Goal: Information Seeking & Learning: Learn about a topic

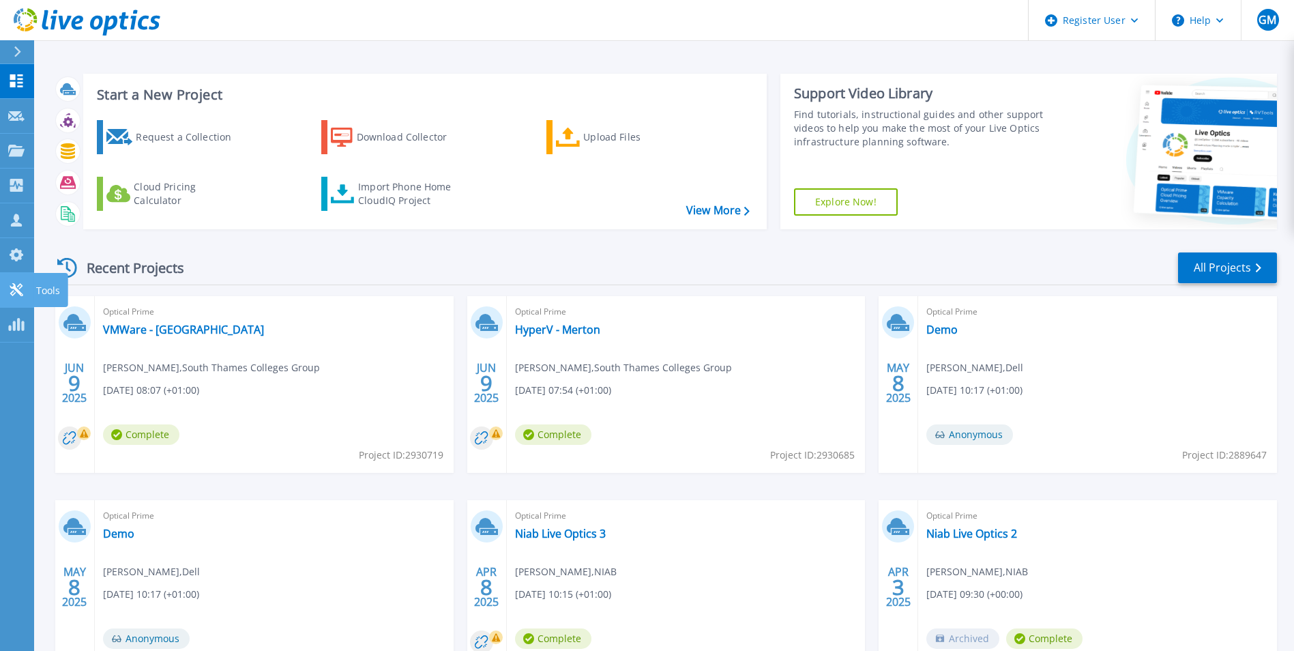
click at [20, 295] on icon at bounding box center [16, 289] width 16 height 13
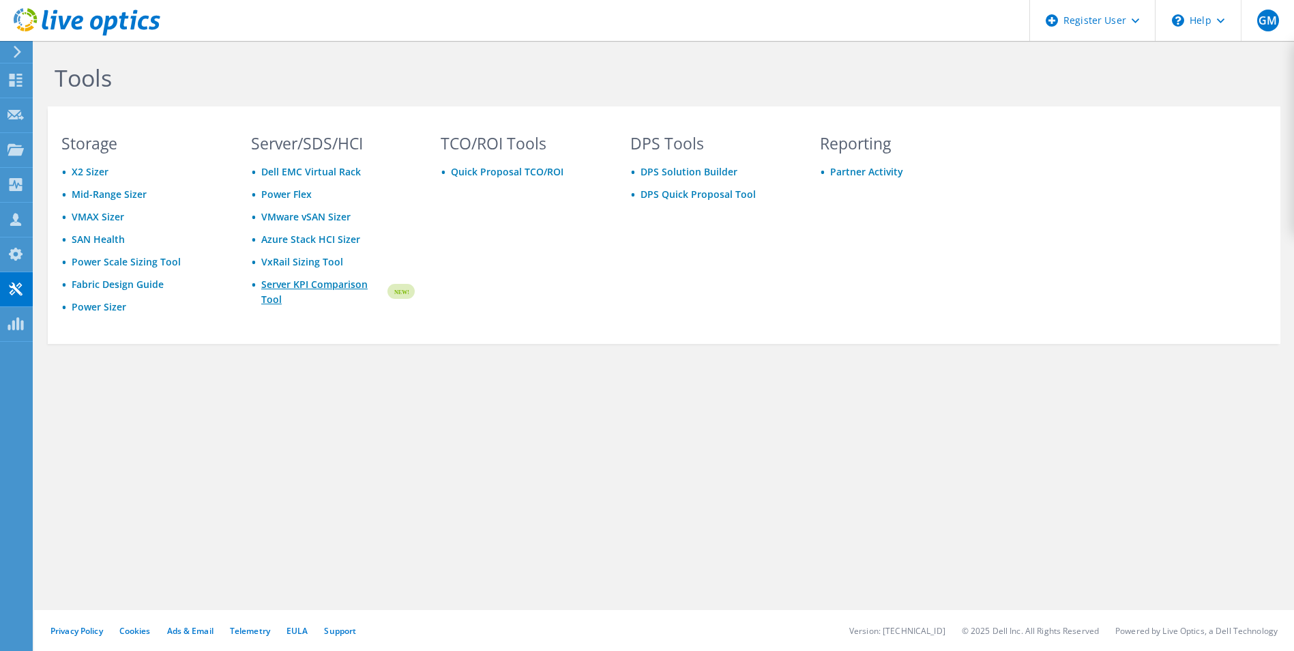
click at [315, 285] on link "Server KPI Comparison Tool" at bounding box center [323, 292] width 124 height 30
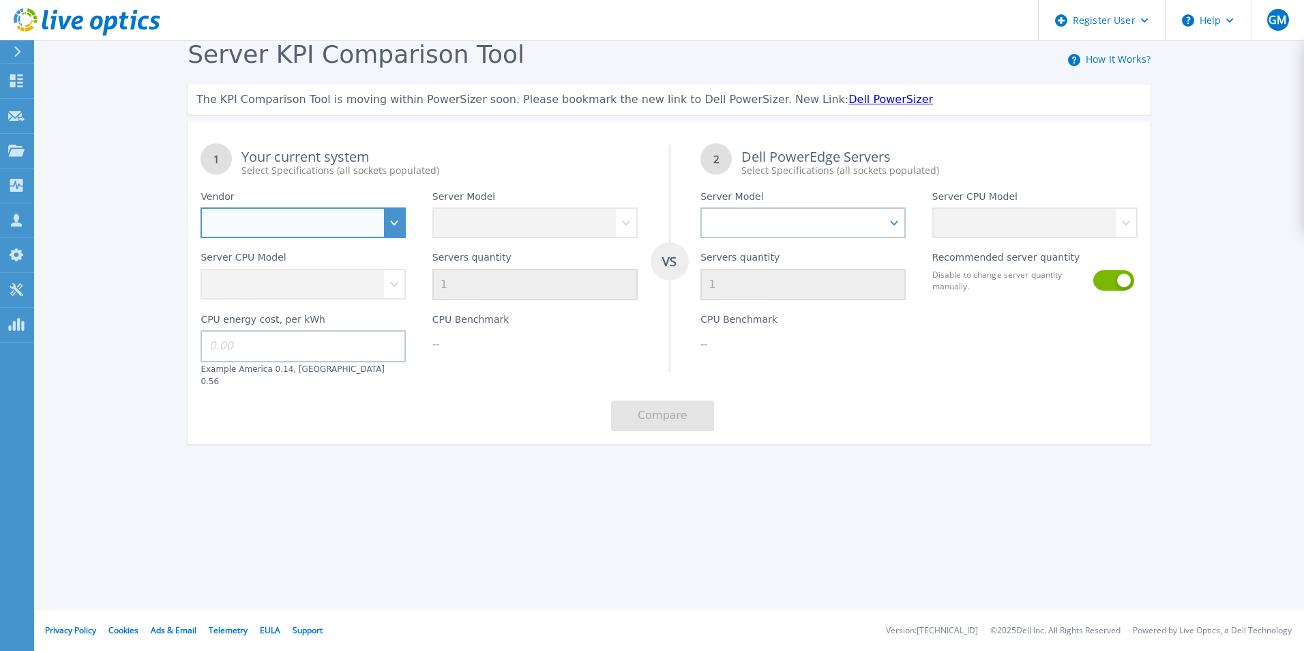
click at [356, 228] on select "Dell HPE Lenovo Supermicro" at bounding box center [303, 222] width 205 height 31
select select "Dell"
click at [201, 208] on select "Dell HPE Lenovo Supermicro" at bounding box center [303, 222] width 205 height 31
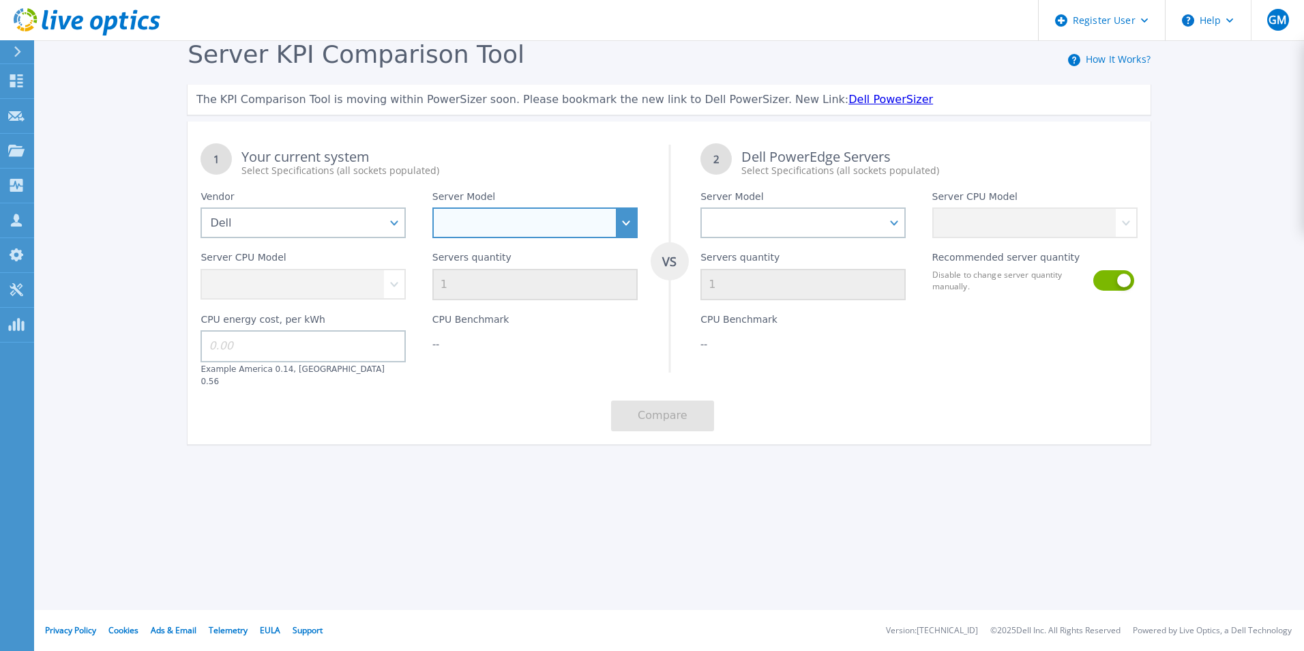
click at [482, 231] on select "PowerEdge C6520 PowerEdge C6525 PowerEdge HS5610 PowerEdge HS5620 PowerEdge R24…" at bounding box center [534, 222] width 205 height 31
click at [432, 208] on select "PowerEdge C6520 PowerEdge C6525 PowerEdge HS5610 PowerEdge HS5620 PowerEdge R24…" at bounding box center [534, 222] width 205 height 31
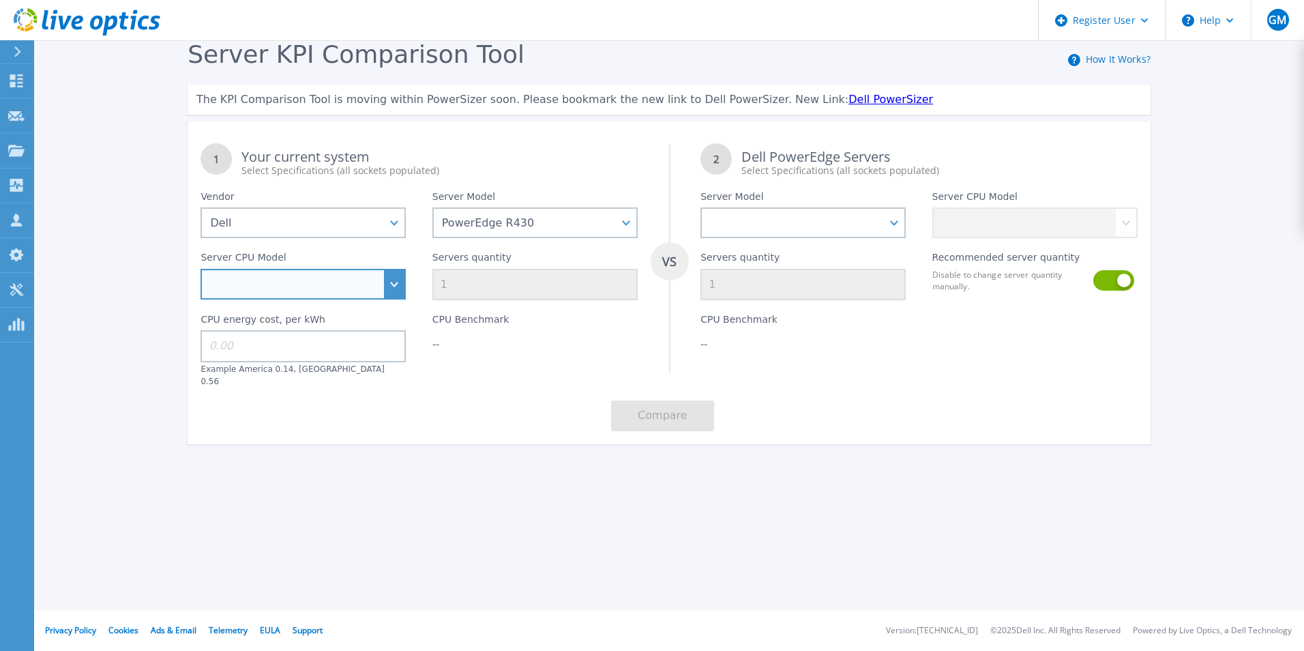
click at [381, 283] on select "Intel Xeon E5-1620 v4 3.5GHz Intel Xeon E5-1650 v4 3.6GHz Intel Xeon E5-2603 v4…" at bounding box center [303, 284] width 205 height 31
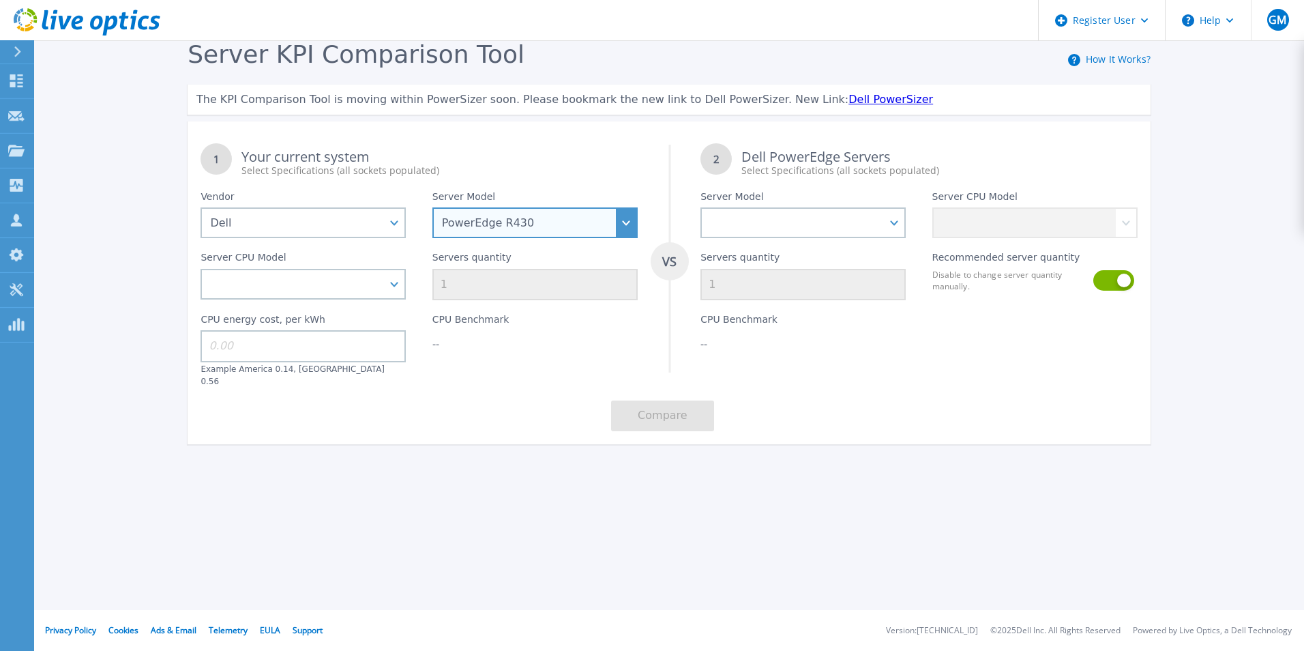
click at [495, 237] on select "PowerEdge C6520 PowerEdge C6525 PowerEdge HS5610 PowerEdge HS5620 PowerEdge R24…" at bounding box center [534, 222] width 205 height 31
click at [432, 208] on select "PowerEdge C6520 PowerEdge C6525 PowerEdge HS5610 PowerEdge HS5620 PowerEdge R24…" at bounding box center [534, 222] width 205 height 31
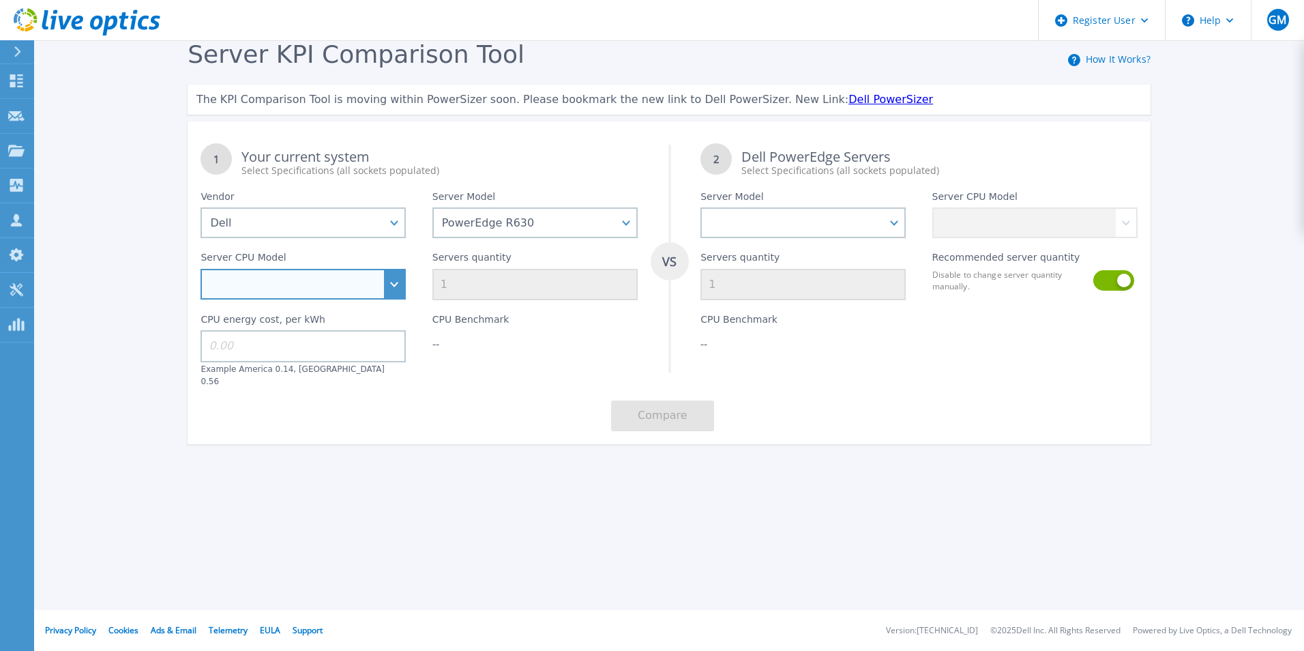
click at [305, 293] on select "Intel Xeon E5-2603 v4 1.7GHz Intel Xeon E5-2609 v4 1.7GHz Intel Xeon E5-2620 v4…" at bounding box center [303, 284] width 205 height 31
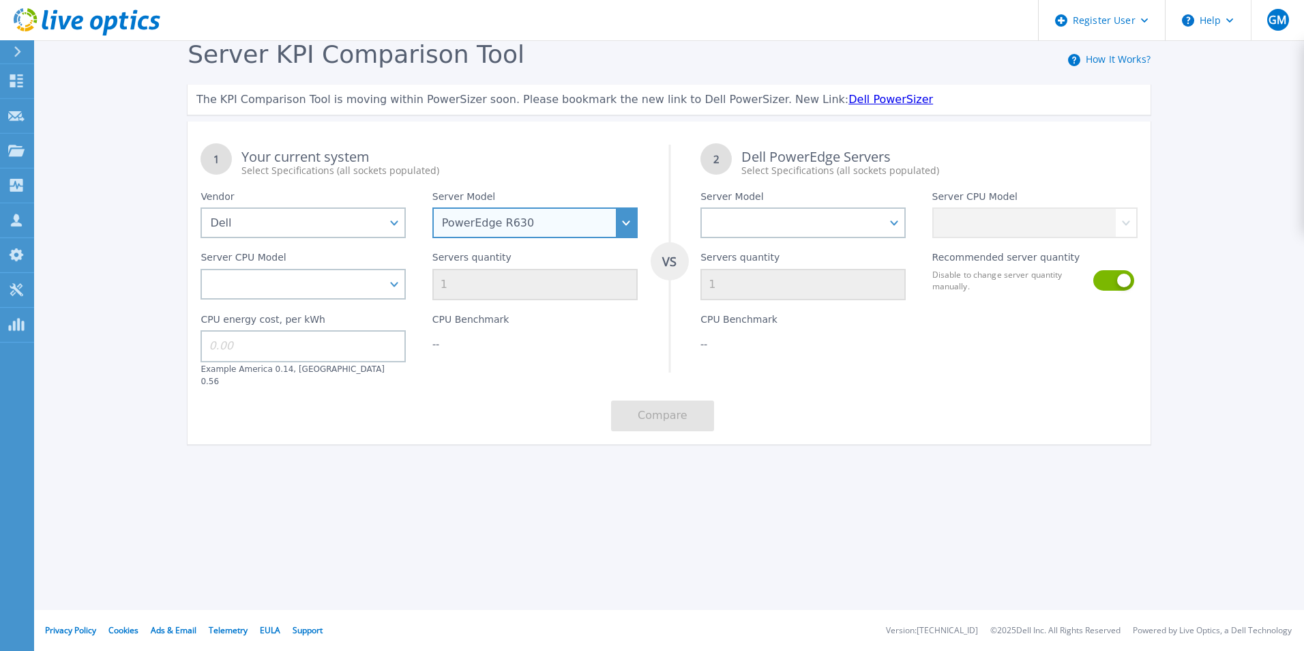
click at [540, 221] on select "PowerEdge C6520 PowerEdge C6525 PowerEdge HS5610 PowerEdge HS5620 PowerEdge R24…" at bounding box center [534, 222] width 205 height 31
click at [432, 208] on select "PowerEdge C6520 PowerEdge C6525 PowerEdge HS5610 PowerEdge HS5620 PowerEdge R24…" at bounding box center [534, 222] width 205 height 31
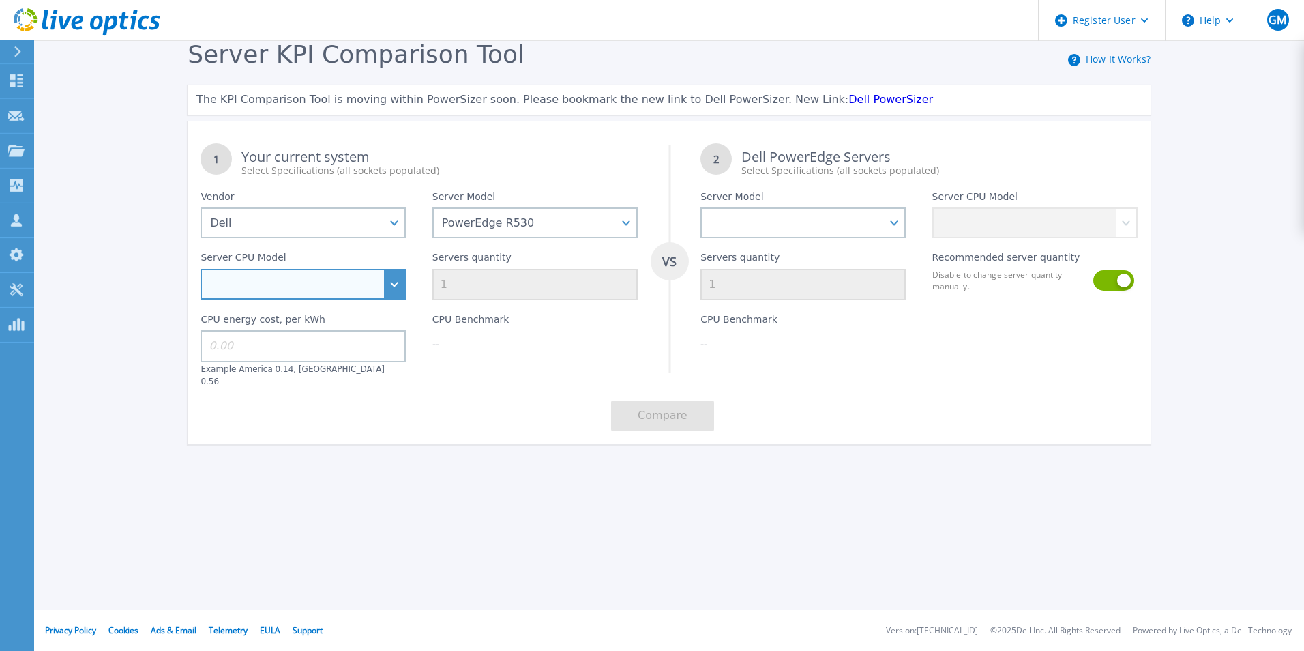
click at [396, 284] on select "Intel Xeon E5-1650 v4 3.6GHz Intel Xeon E5-2603 v4 1.7GHz Intel Xeon E5-2609 v4…" at bounding box center [303, 284] width 205 height 31
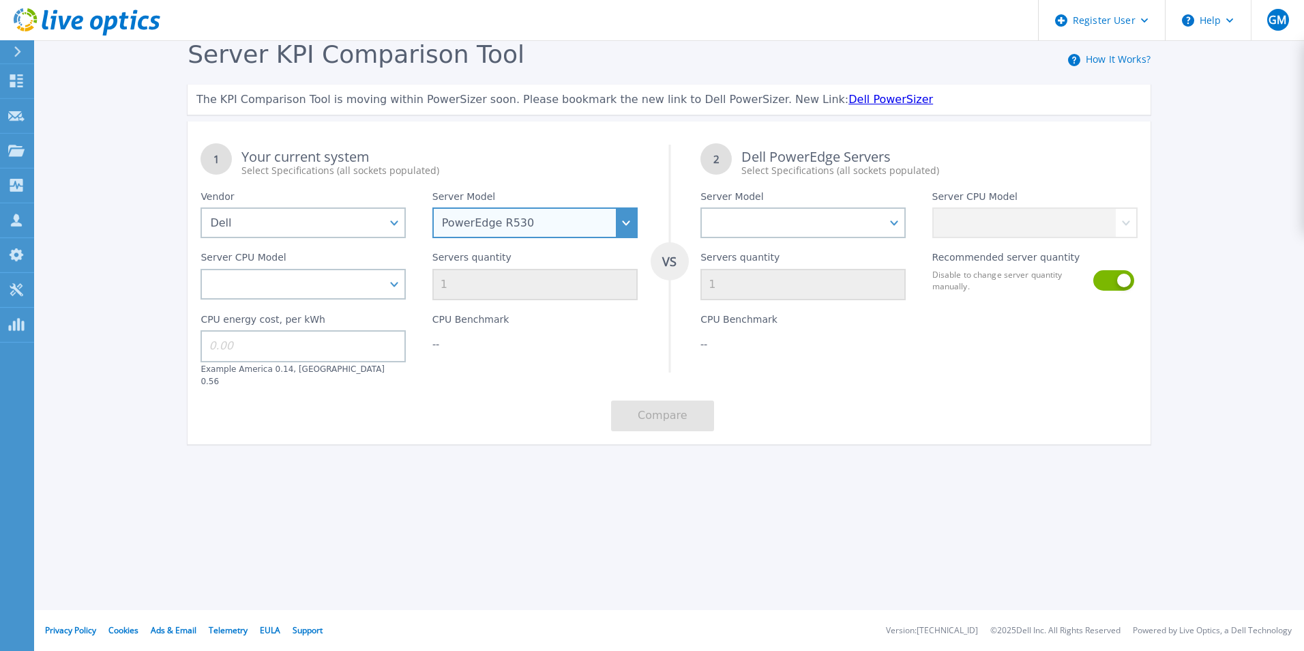
click at [589, 222] on select "PowerEdge C6520 PowerEdge C6525 PowerEdge HS5610 PowerEdge HS5620 PowerEdge R24…" at bounding box center [534, 222] width 205 height 31
select select "PowerEdge R430"
click at [432, 208] on select "PowerEdge C6520 PowerEdge C6525 PowerEdge HS5610 PowerEdge HS5620 PowerEdge R24…" at bounding box center [534, 222] width 205 height 31
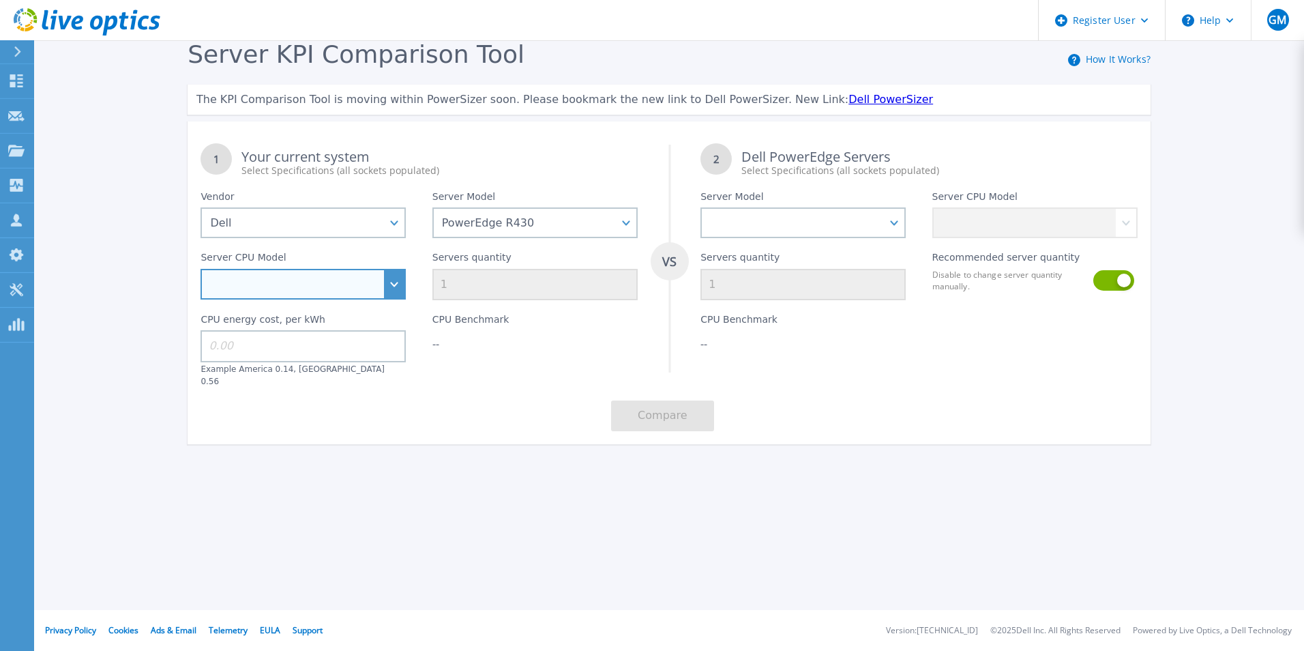
click at [394, 285] on select "Intel Xeon E5-1620 v4 3.5GHz Intel Xeon E5-1650 v4 3.6GHz Intel Xeon E5-2603 v4…" at bounding box center [303, 284] width 205 height 31
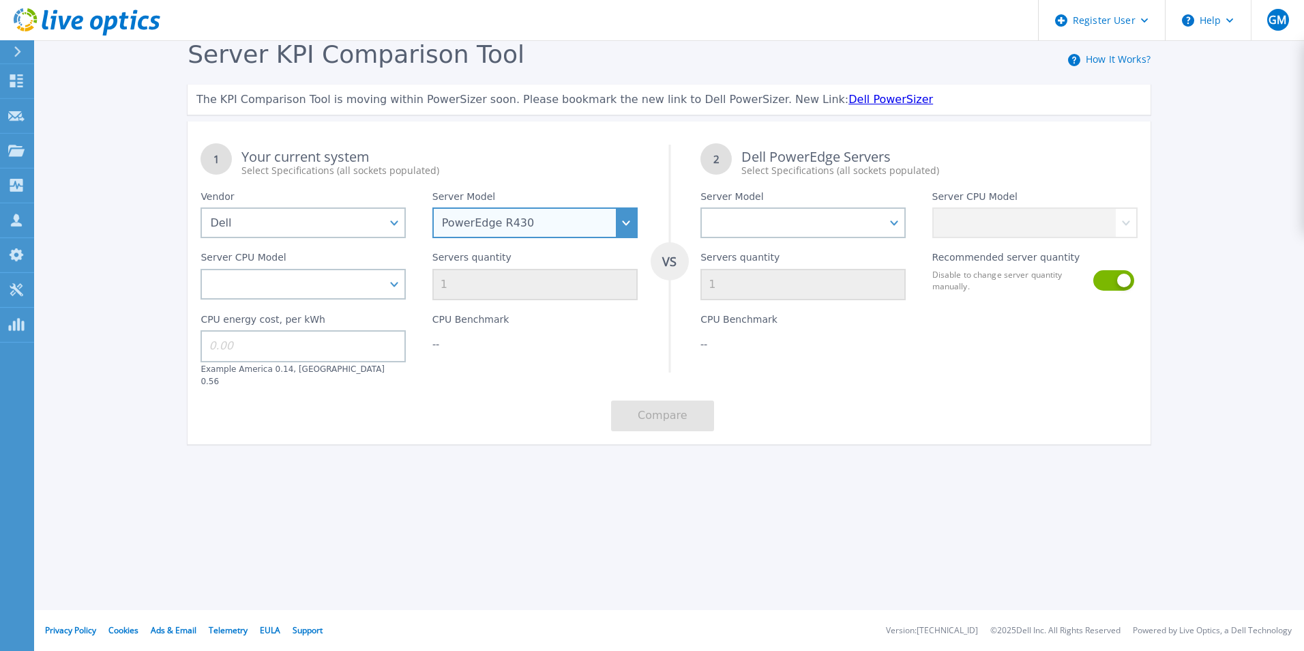
click at [603, 222] on select "PowerEdge C6520 PowerEdge C6525 PowerEdge HS5610 PowerEdge HS5620 PowerEdge R24…" at bounding box center [534, 222] width 205 height 31
click at [777, 471] on div "Server KPI Comparison Tool How It Works? The KPI Comparison Tool is moving with…" at bounding box center [652, 255] width 1304 height 510
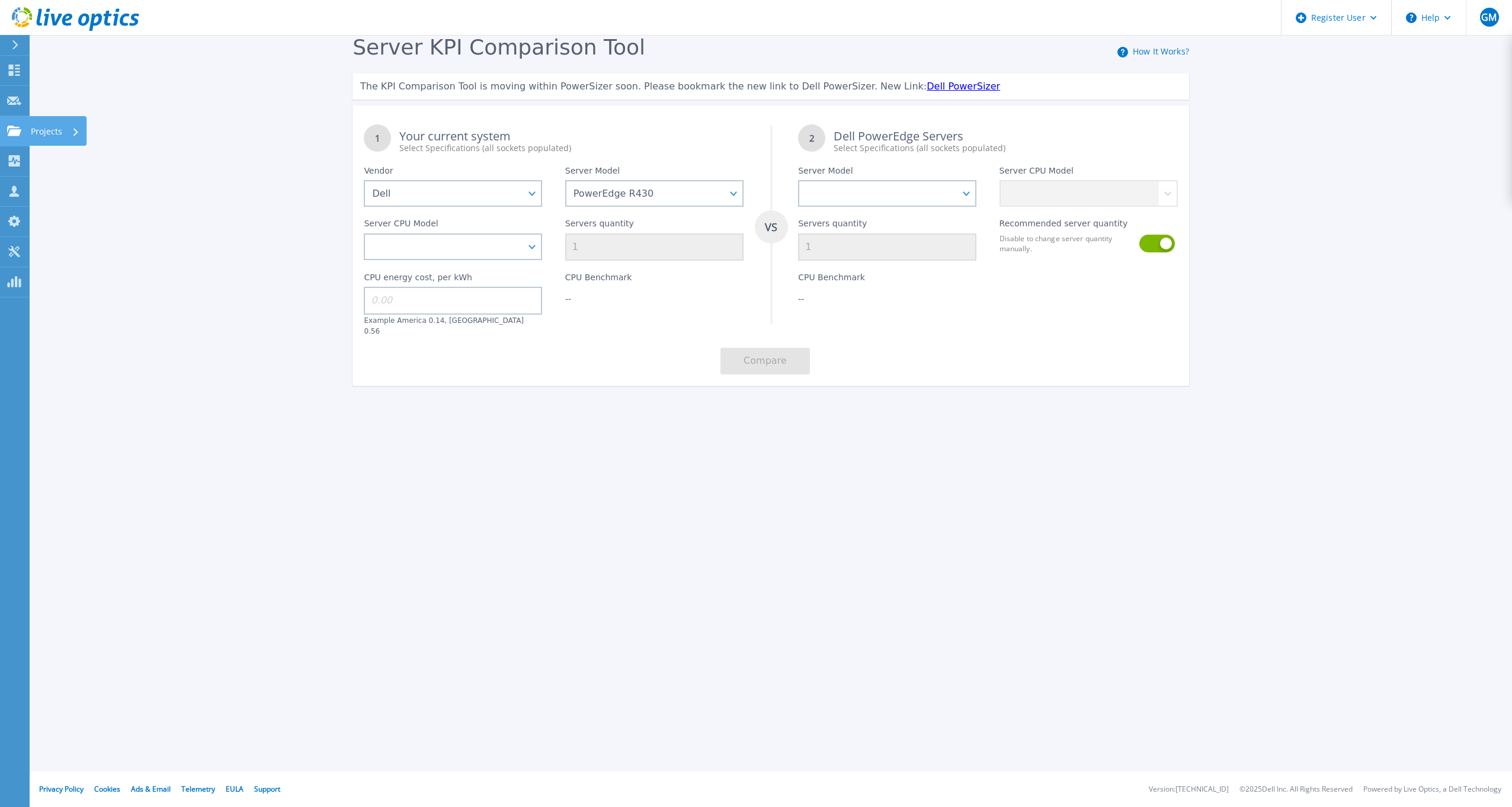
click at [44, 129] on p "Projects" at bounding box center [46, 131] width 31 height 30
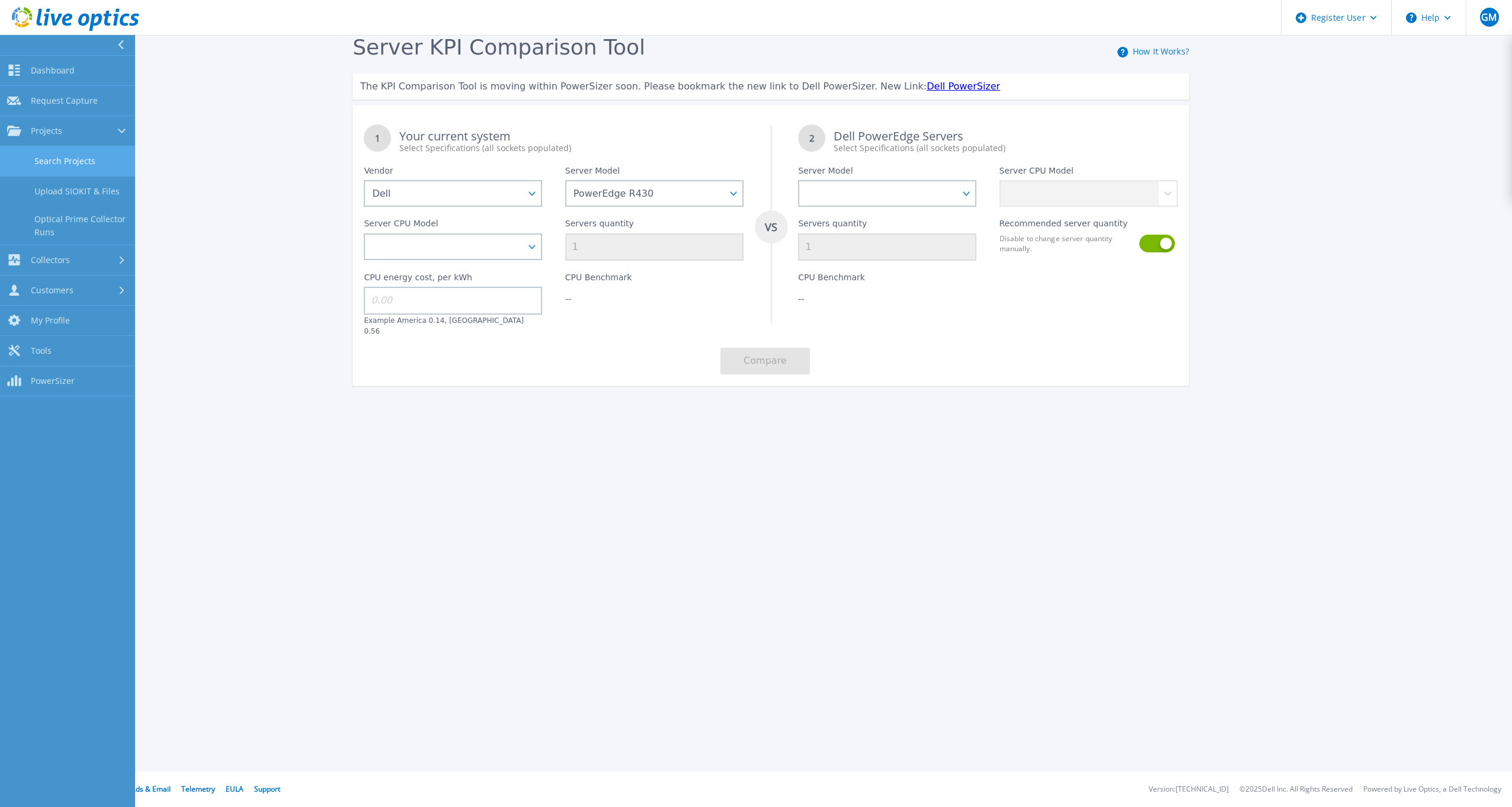
click at [74, 165] on link "Search Projects" at bounding box center [68, 161] width 135 height 30
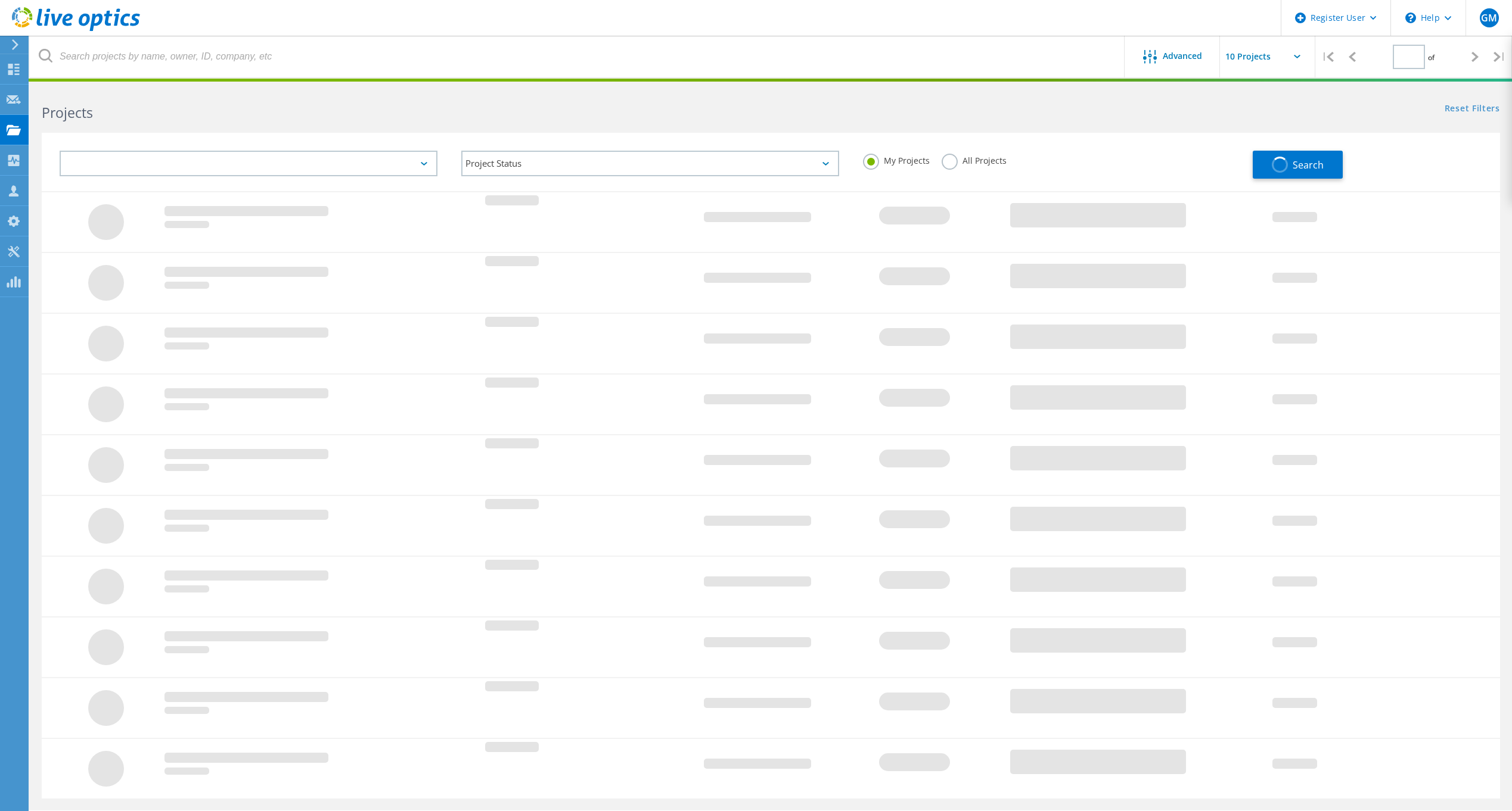
type input "1"
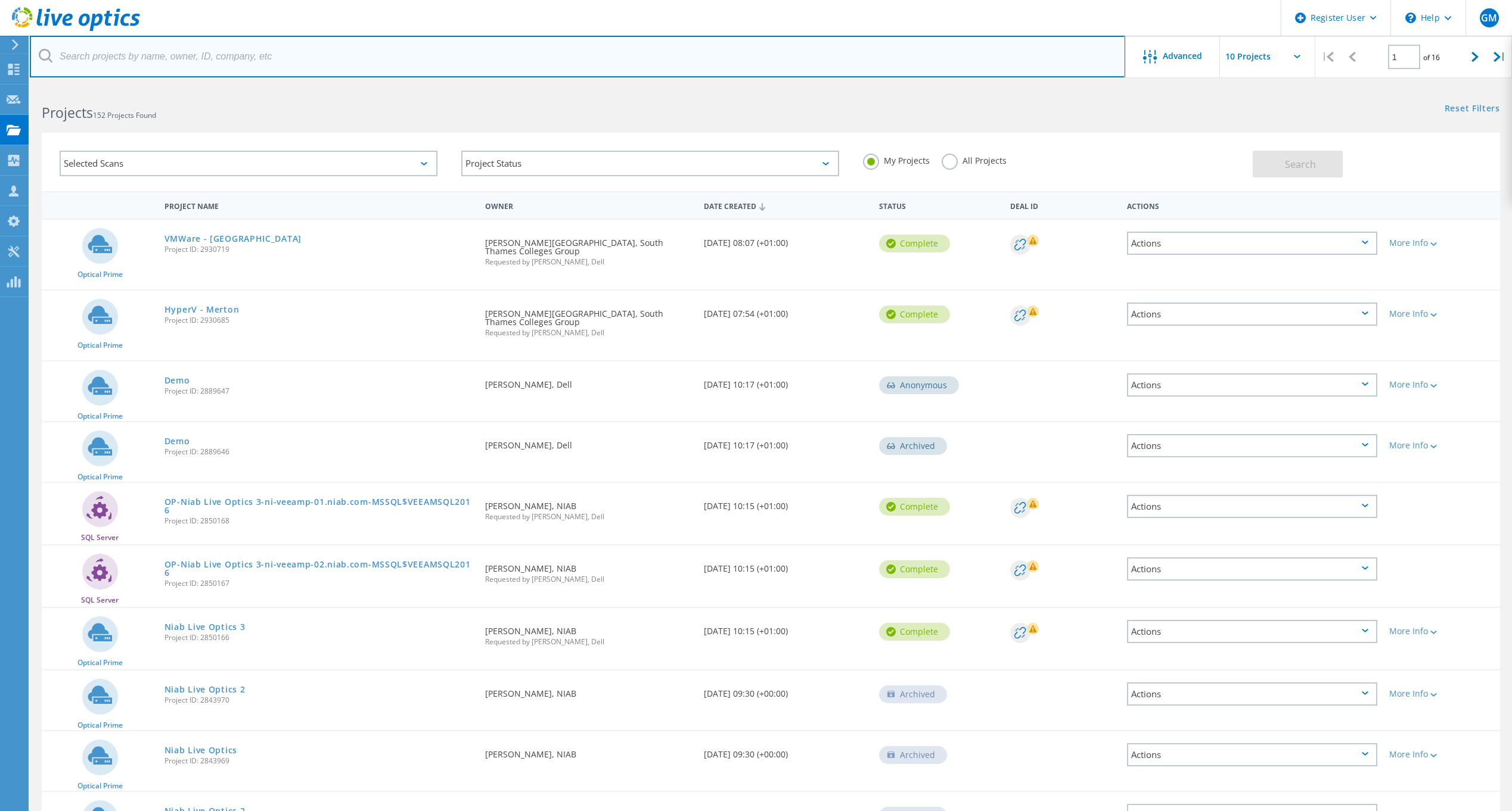
click at [221, 54] on input "text" at bounding box center [577, 57] width 1095 height 42
type input "Cabot"
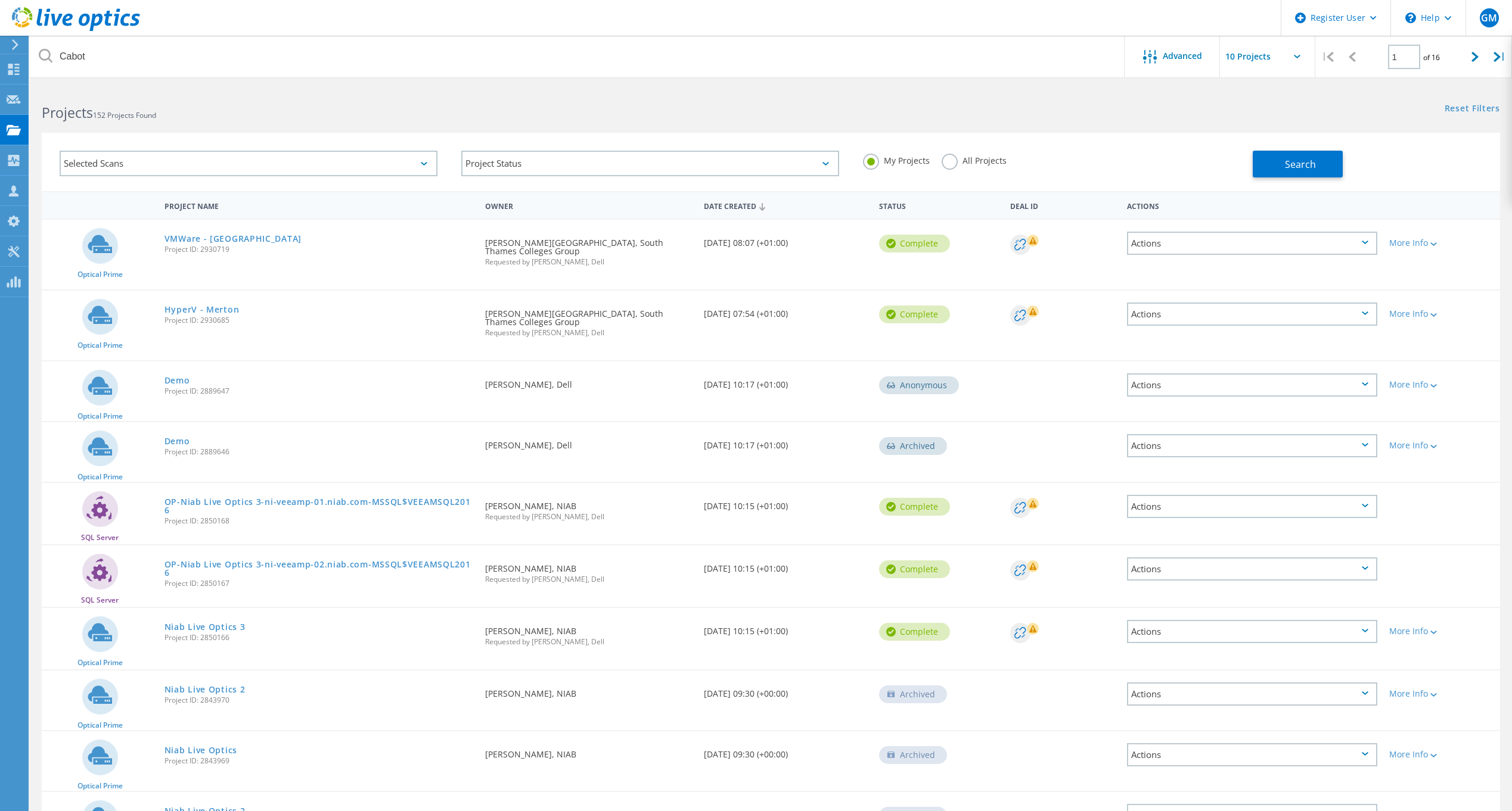
click at [963, 154] on div "My Projects All Projects" at bounding box center [1052, 161] width 402 height 44
click at [992, 164] on label "All Projects" at bounding box center [974, 159] width 65 height 11
click at [0, 0] on input "All Projects" at bounding box center [0, 0] width 0 height 0
click at [1281, 163] on button "Search" at bounding box center [1297, 164] width 90 height 27
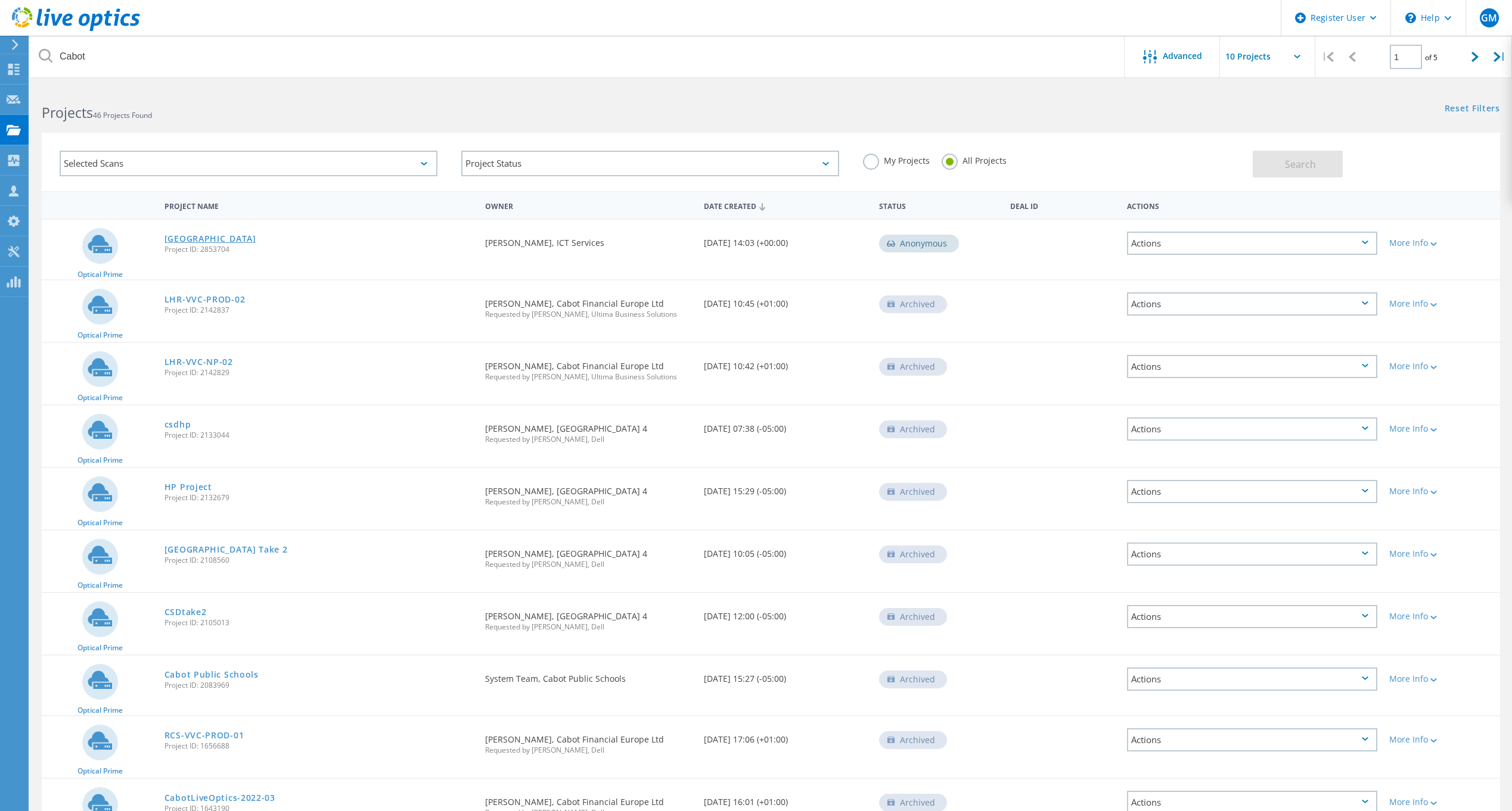
click at [212, 239] on link "[GEOGRAPHIC_DATA]" at bounding box center [210, 239] width 92 height 9
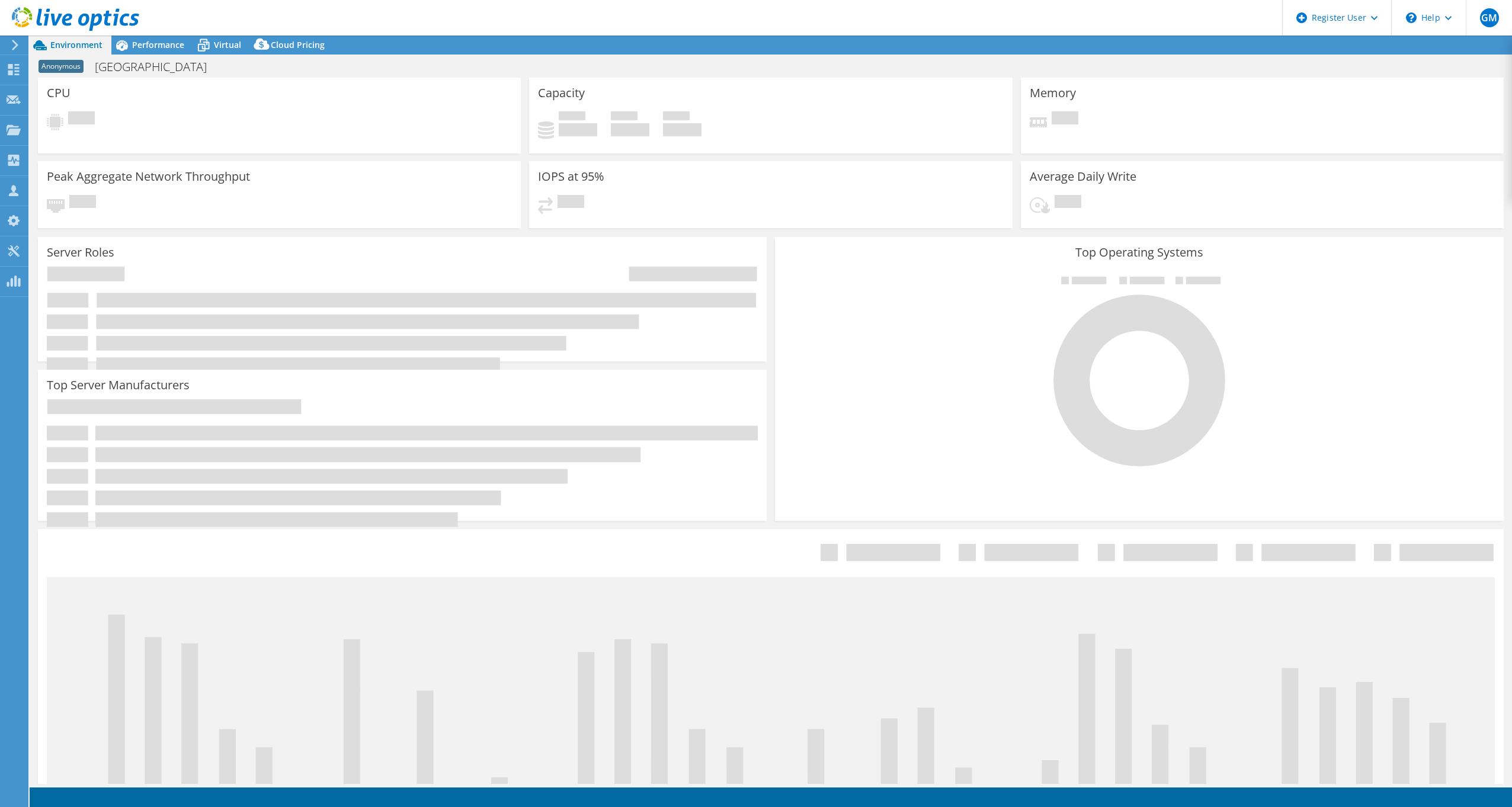
select select "EULondon"
select select "EUR"
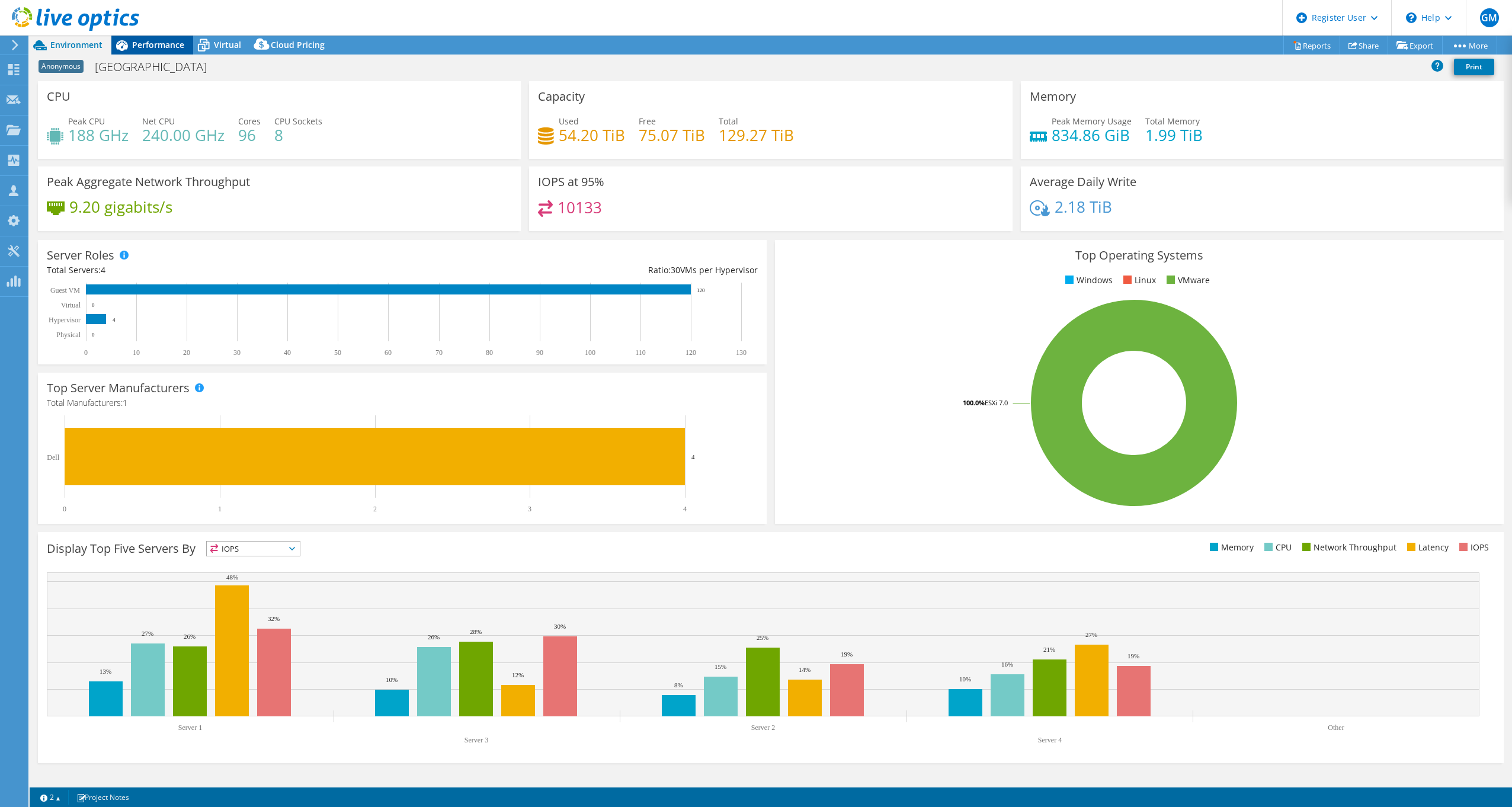
click at [158, 46] on span "Performance" at bounding box center [158, 44] width 52 height 11
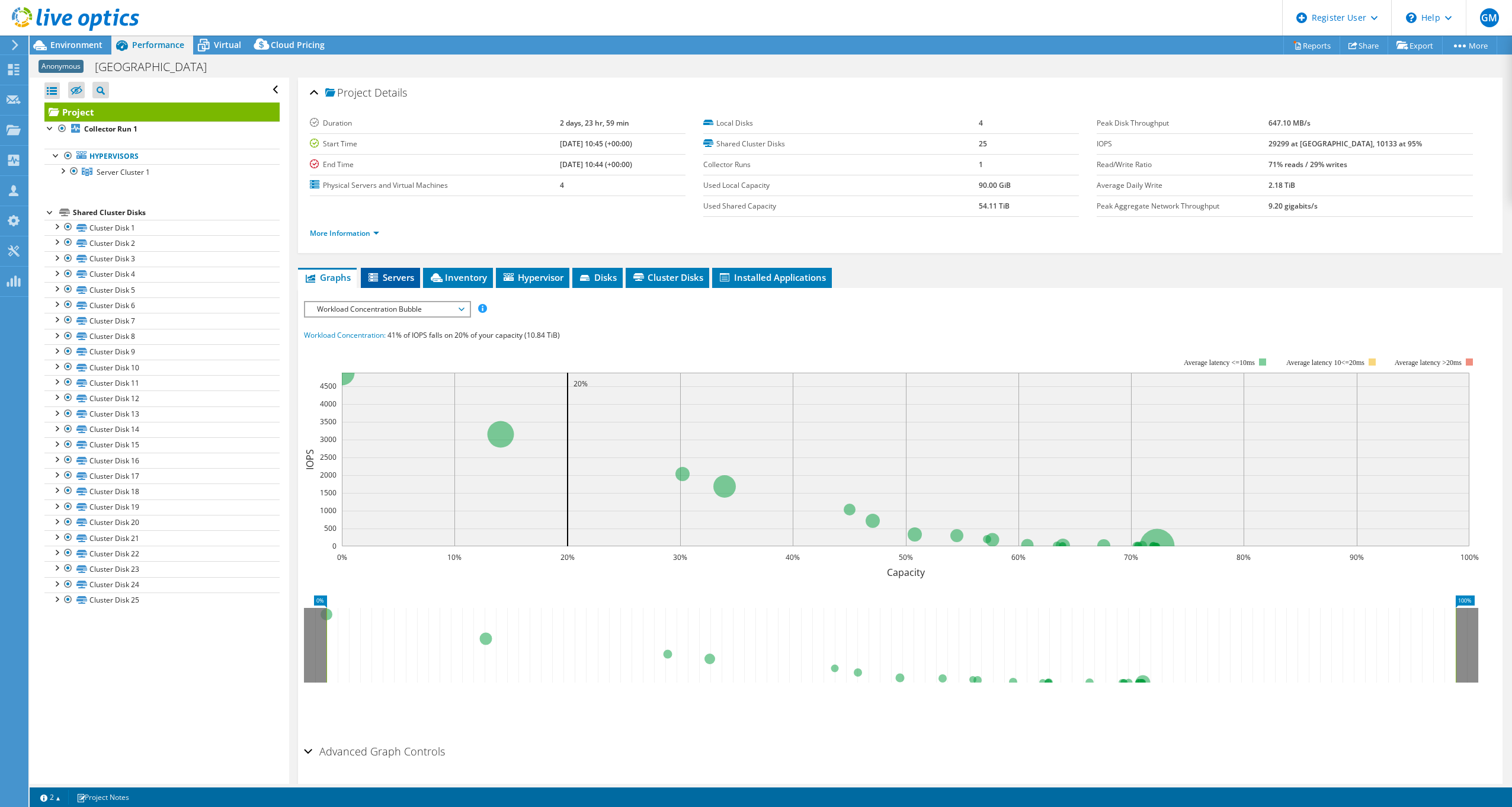
click at [393, 275] on span "Servers" at bounding box center [390, 277] width 48 height 12
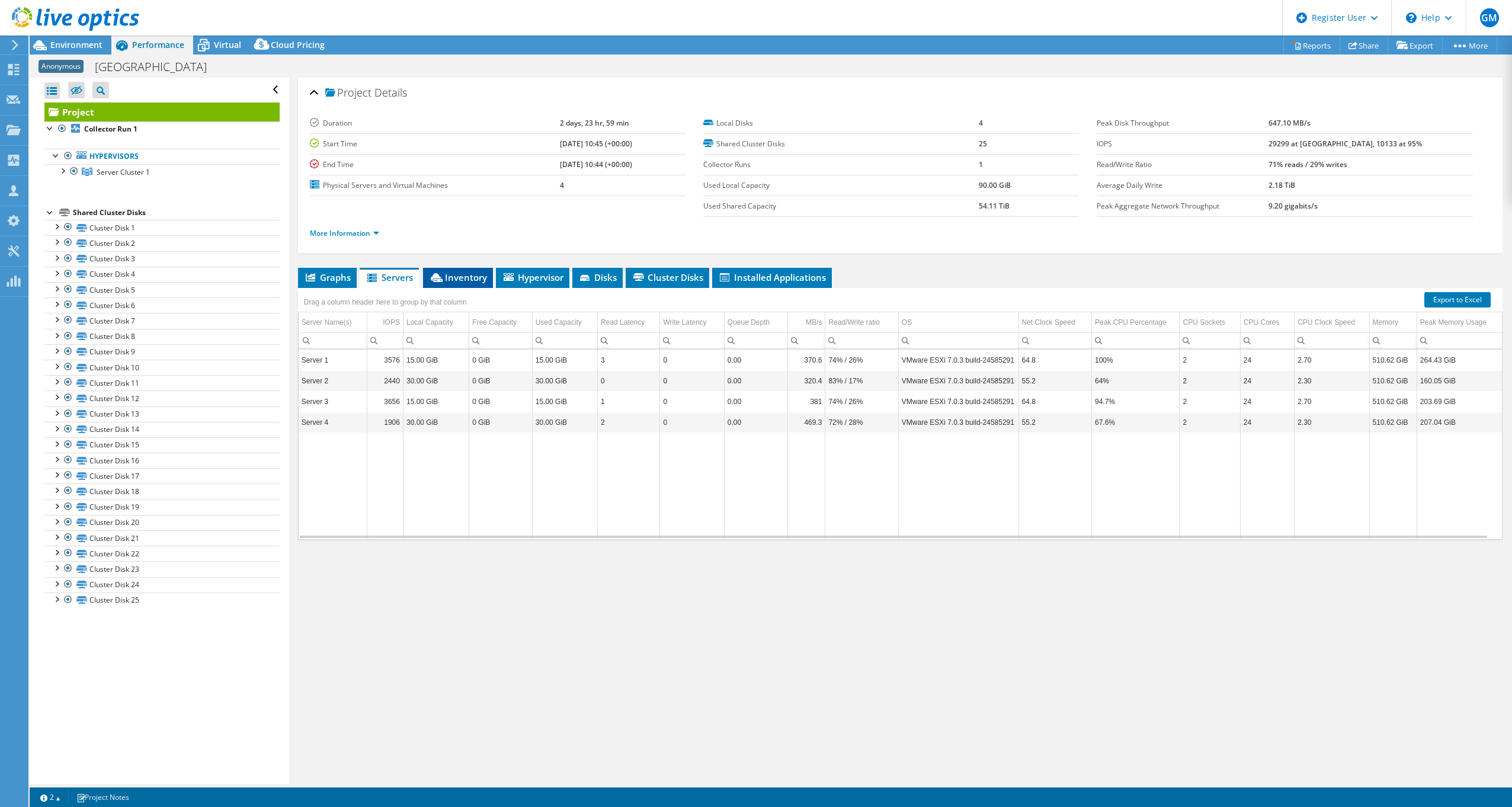
click at [454, 269] on li "Inventory" at bounding box center [458, 277] width 69 height 20
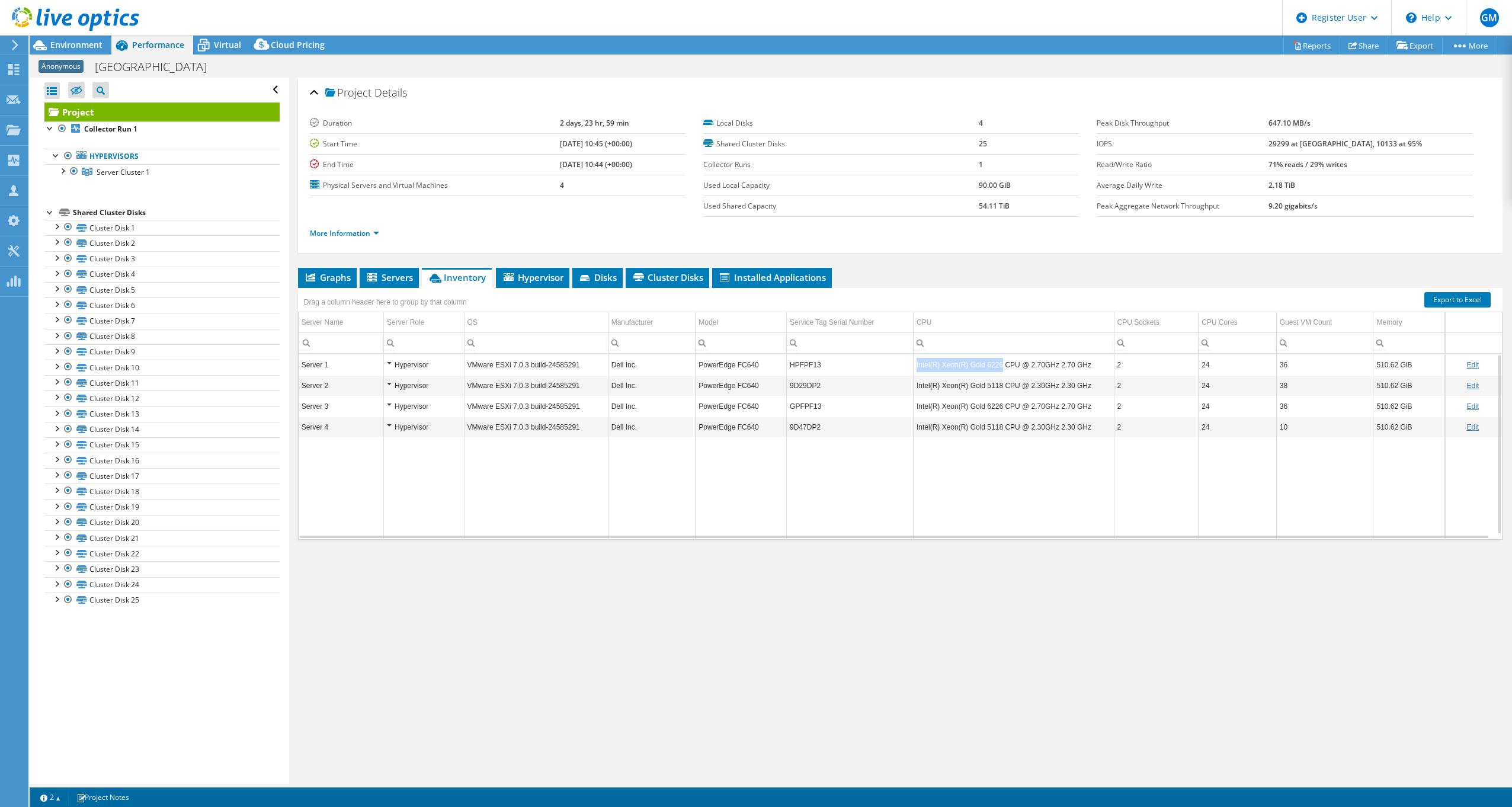
drag, startPoint x: 998, startPoint y: 367, endPoint x: 908, endPoint y: 362, distance: 90.1
click at [908, 362] on tr "Server 1 Hypervisor VMware ESXi 7.0.3 build-24585291 Dell Inc. PowerEdge FC640 …" at bounding box center [900, 365] width 1203 height 21
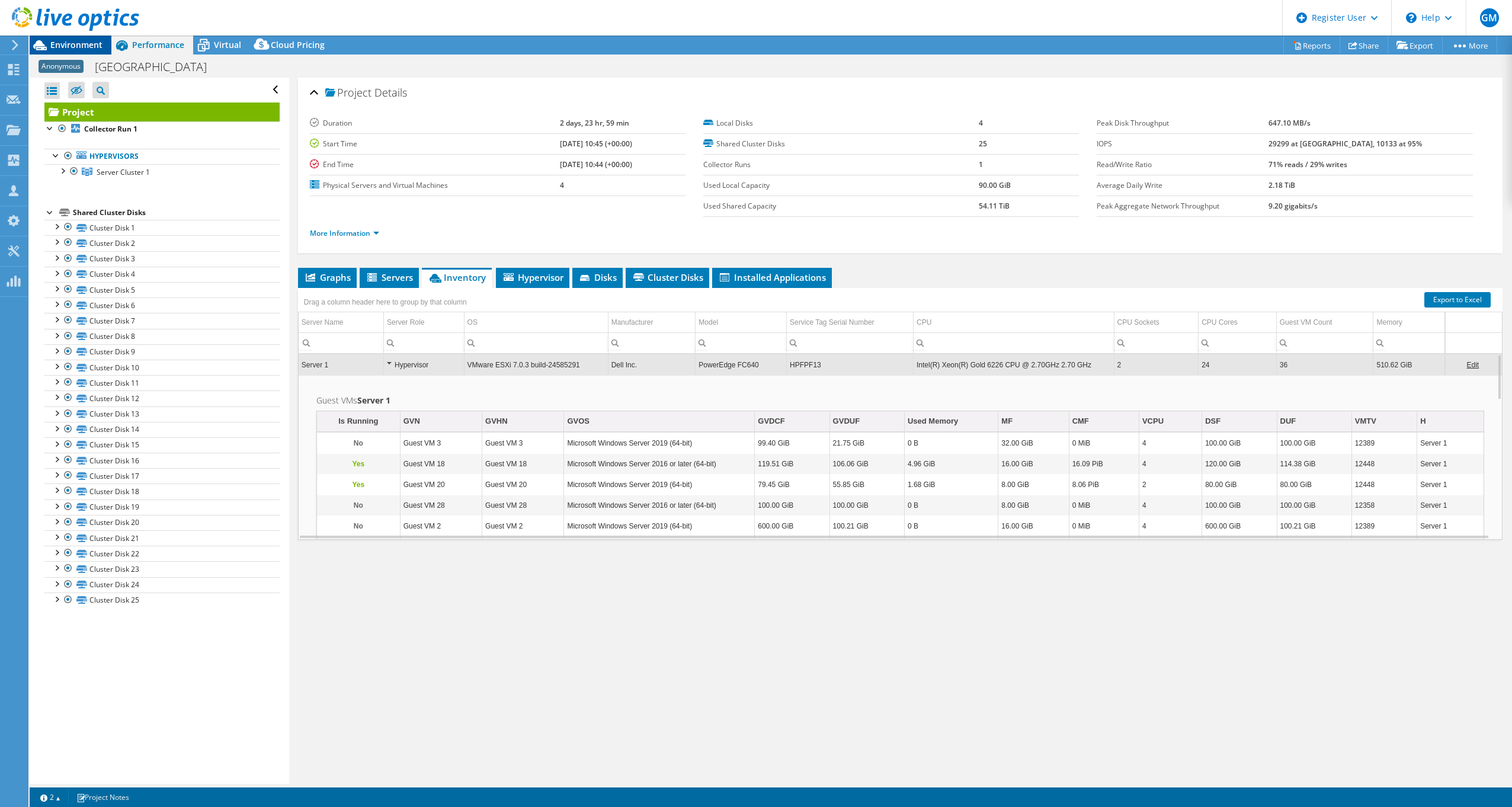
click at [79, 43] on span "Environment" at bounding box center [76, 44] width 52 height 11
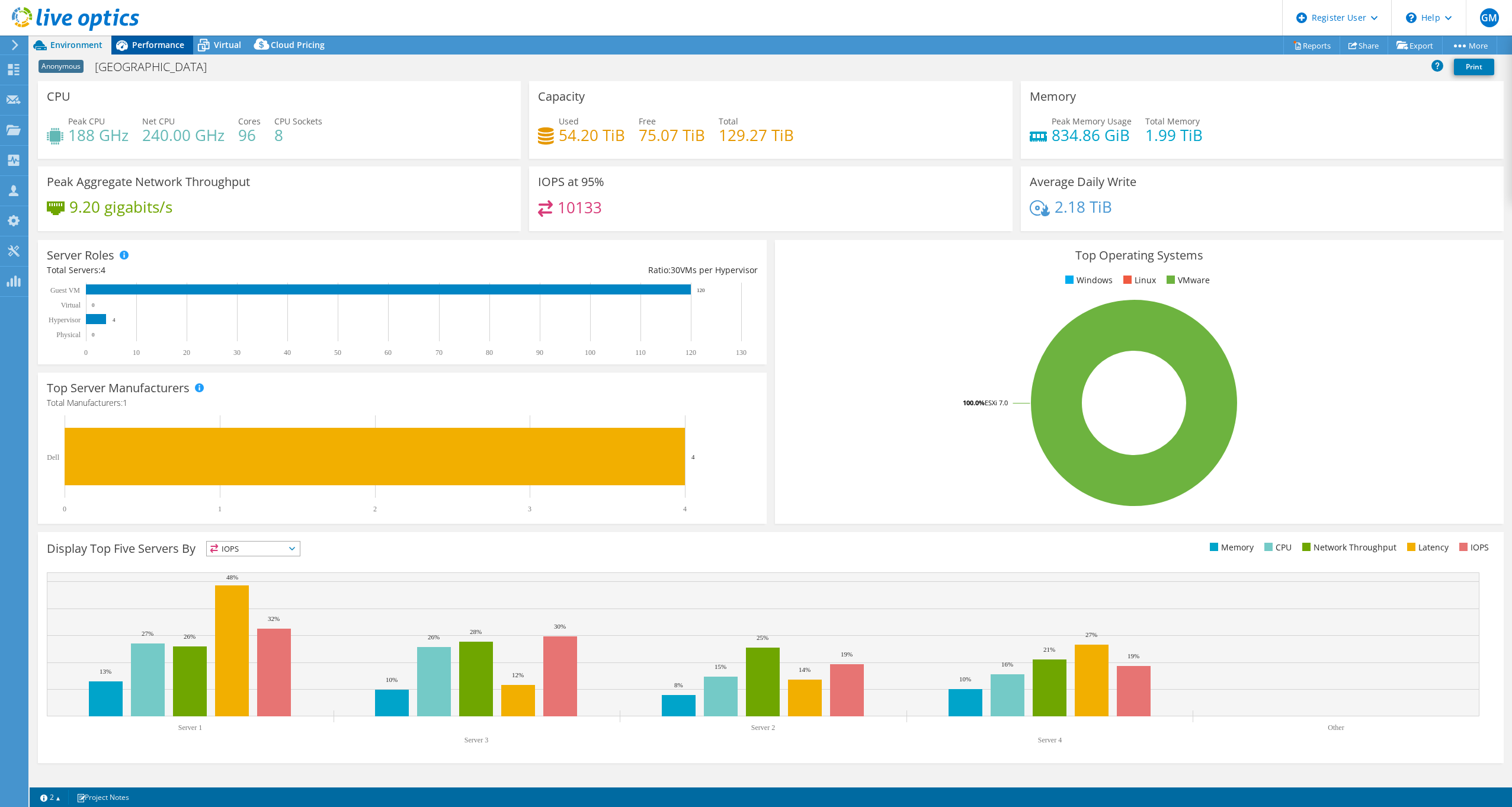
click at [163, 47] on span "Performance" at bounding box center [158, 44] width 52 height 11
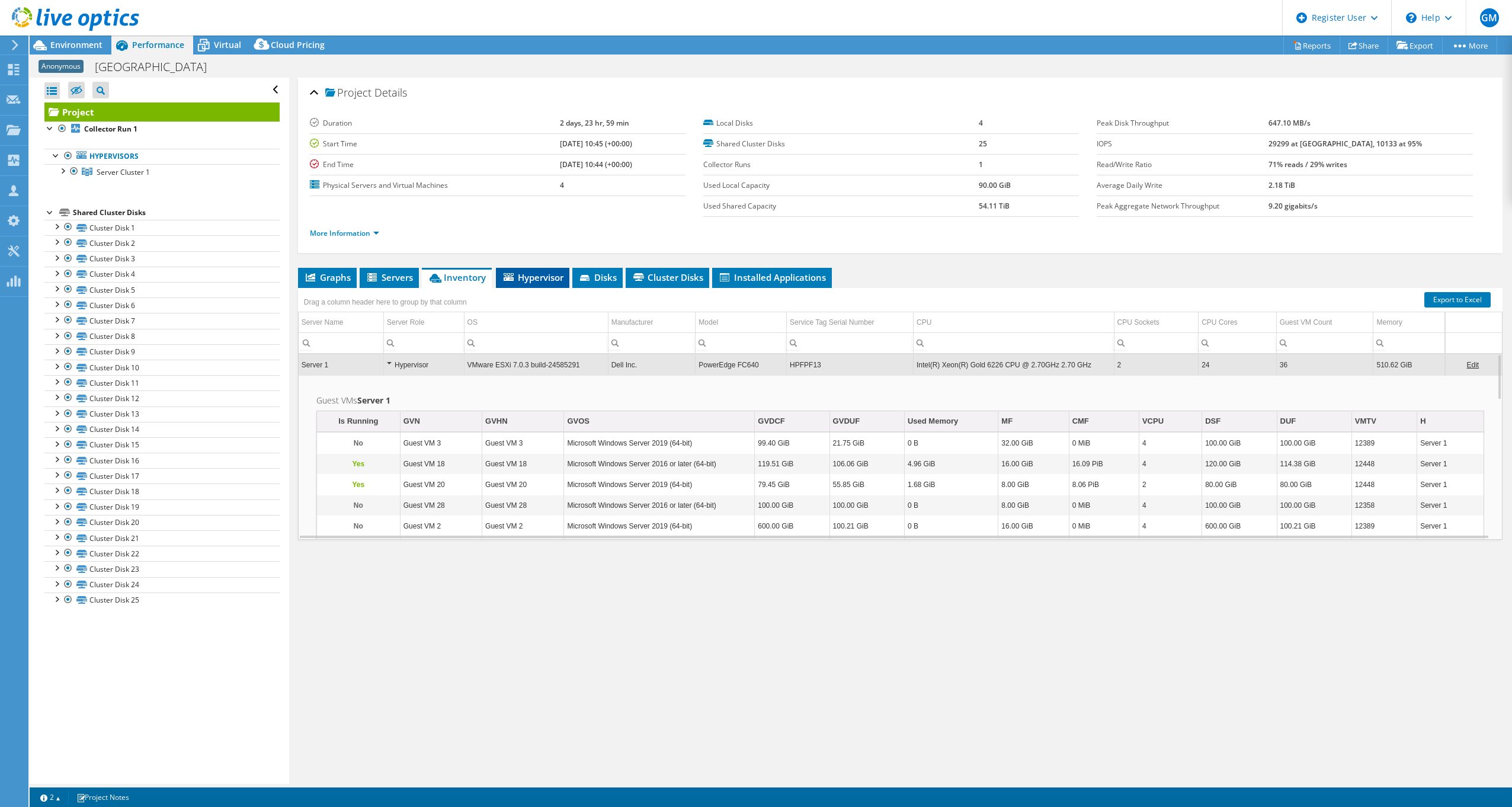
click at [518, 281] on span "Hypervisor" at bounding box center [532, 277] width 62 height 12
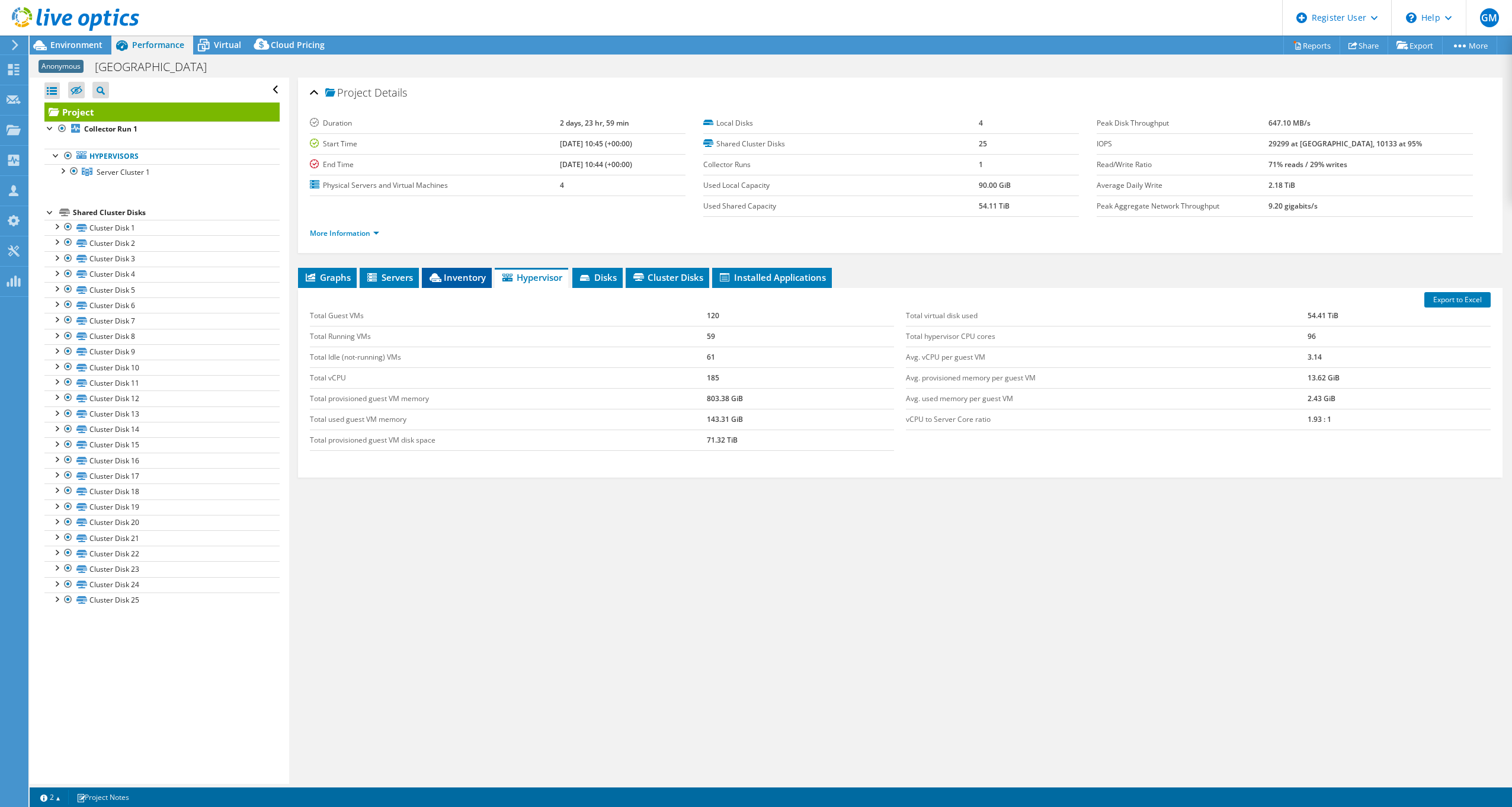
click at [455, 279] on span "Inventory" at bounding box center [456, 277] width 58 height 12
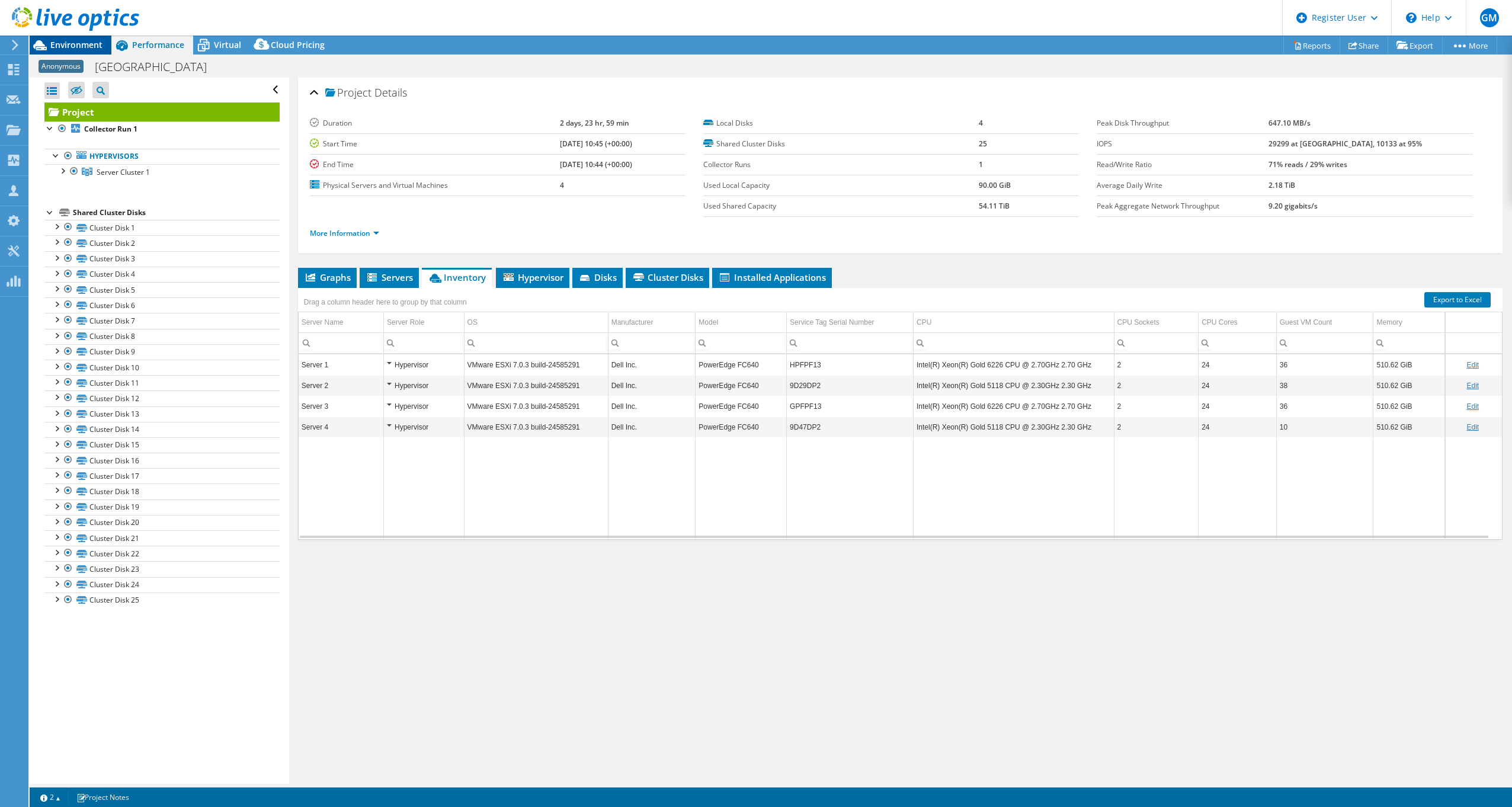
click at [83, 42] on span "Environment" at bounding box center [76, 44] width 52 height 11
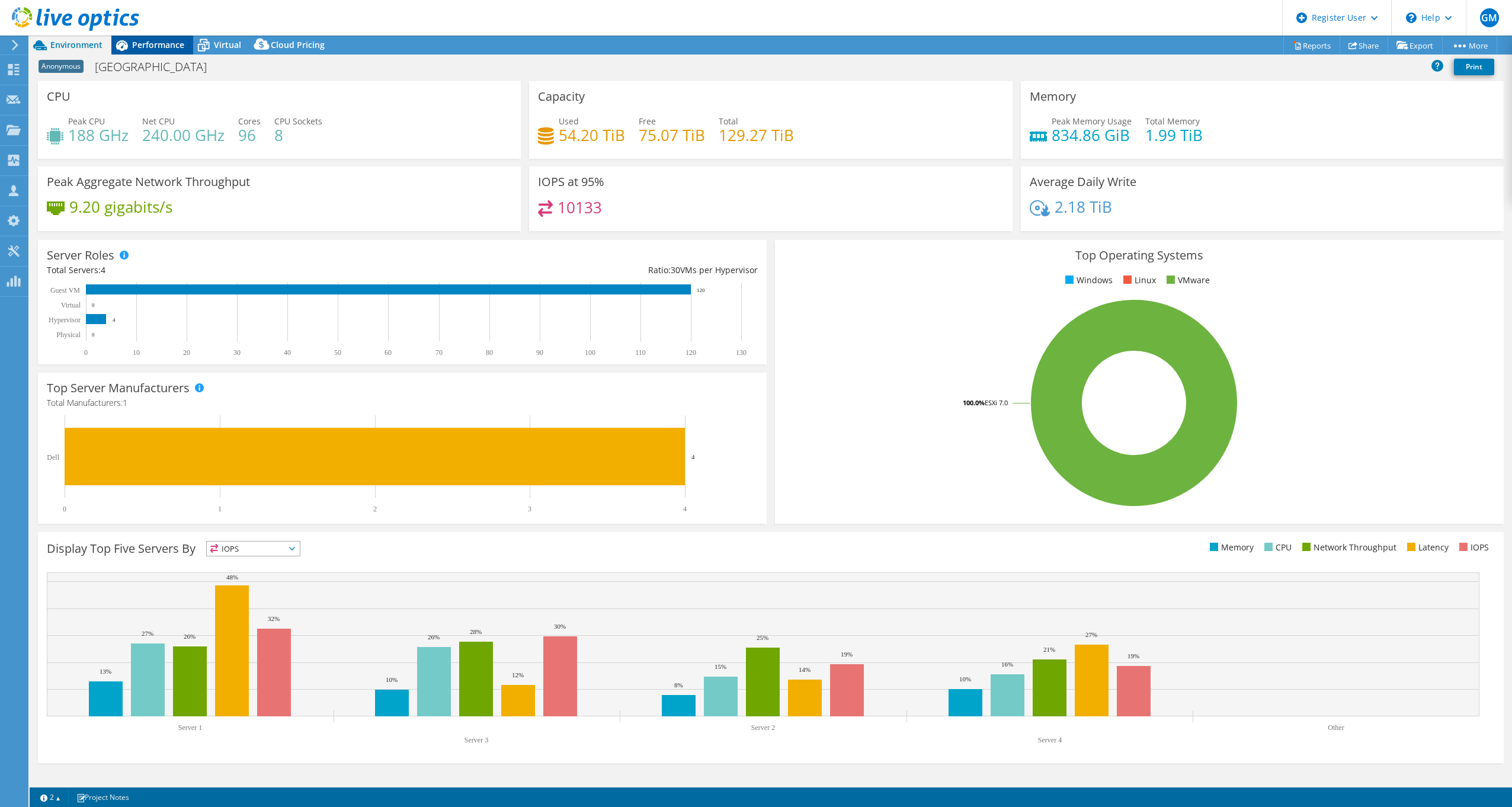
click at [171, 45] on span "Performance" at bounding box center [158, 44] width 52 height 11
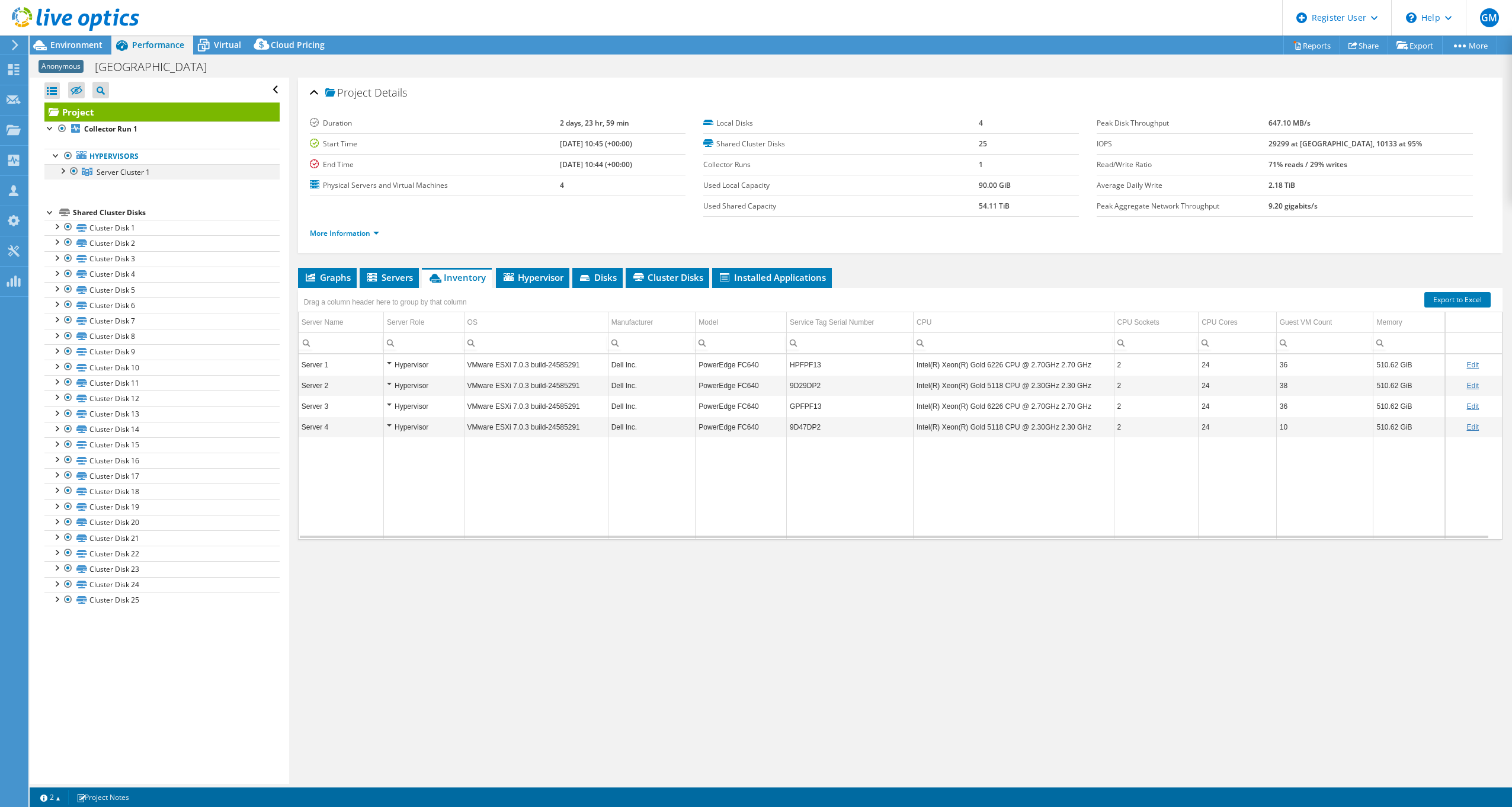
click at [64, 173] on div at bounding box center [63, 170] width 12 height 12
click at [657, 277] on span "Cluster Disks" at bounding box center [667, 277] width 72 height 12
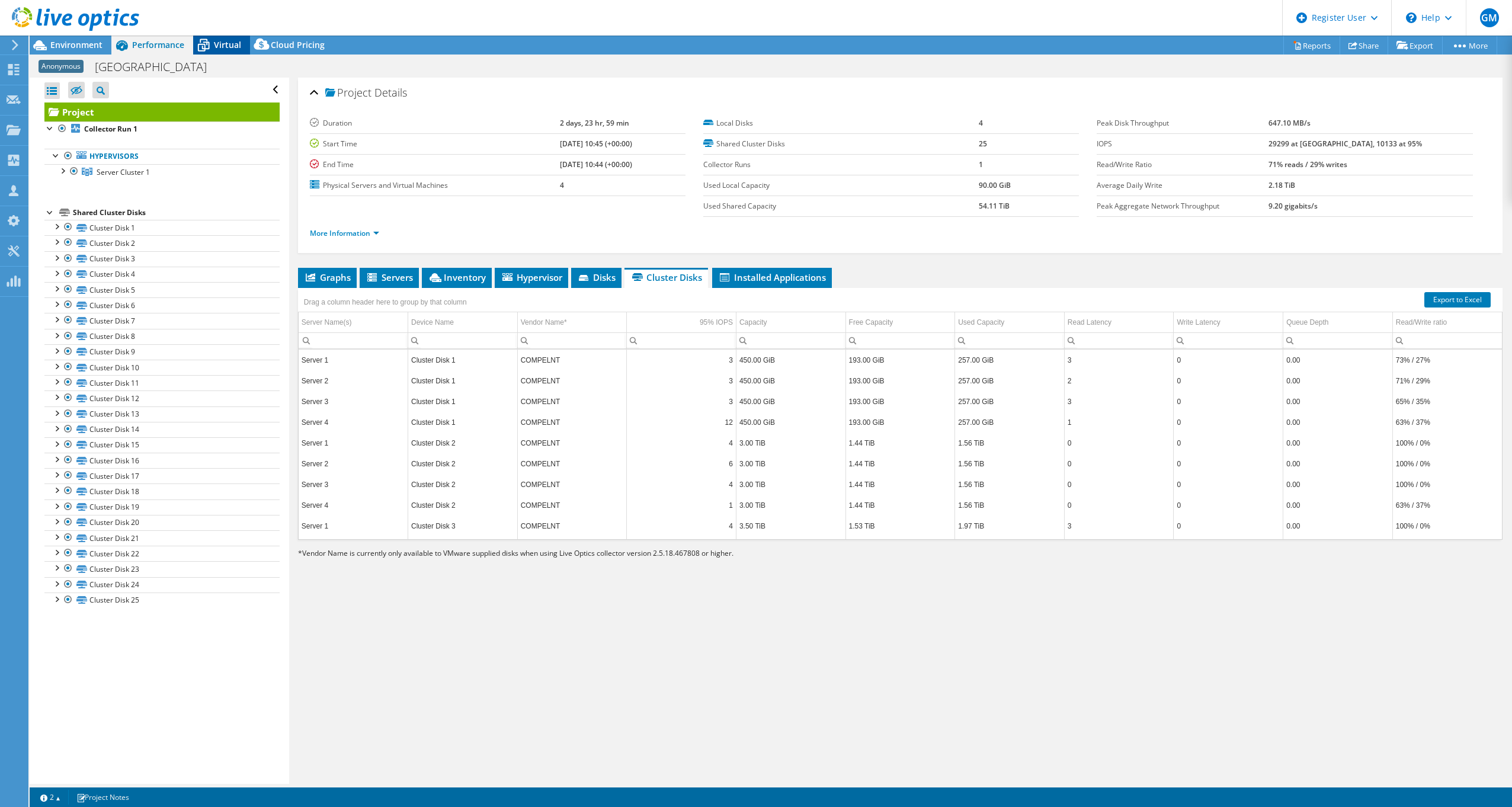
click at [230, 52] on div "Virtual" at bounding box center [221, 45] width 56 height 19
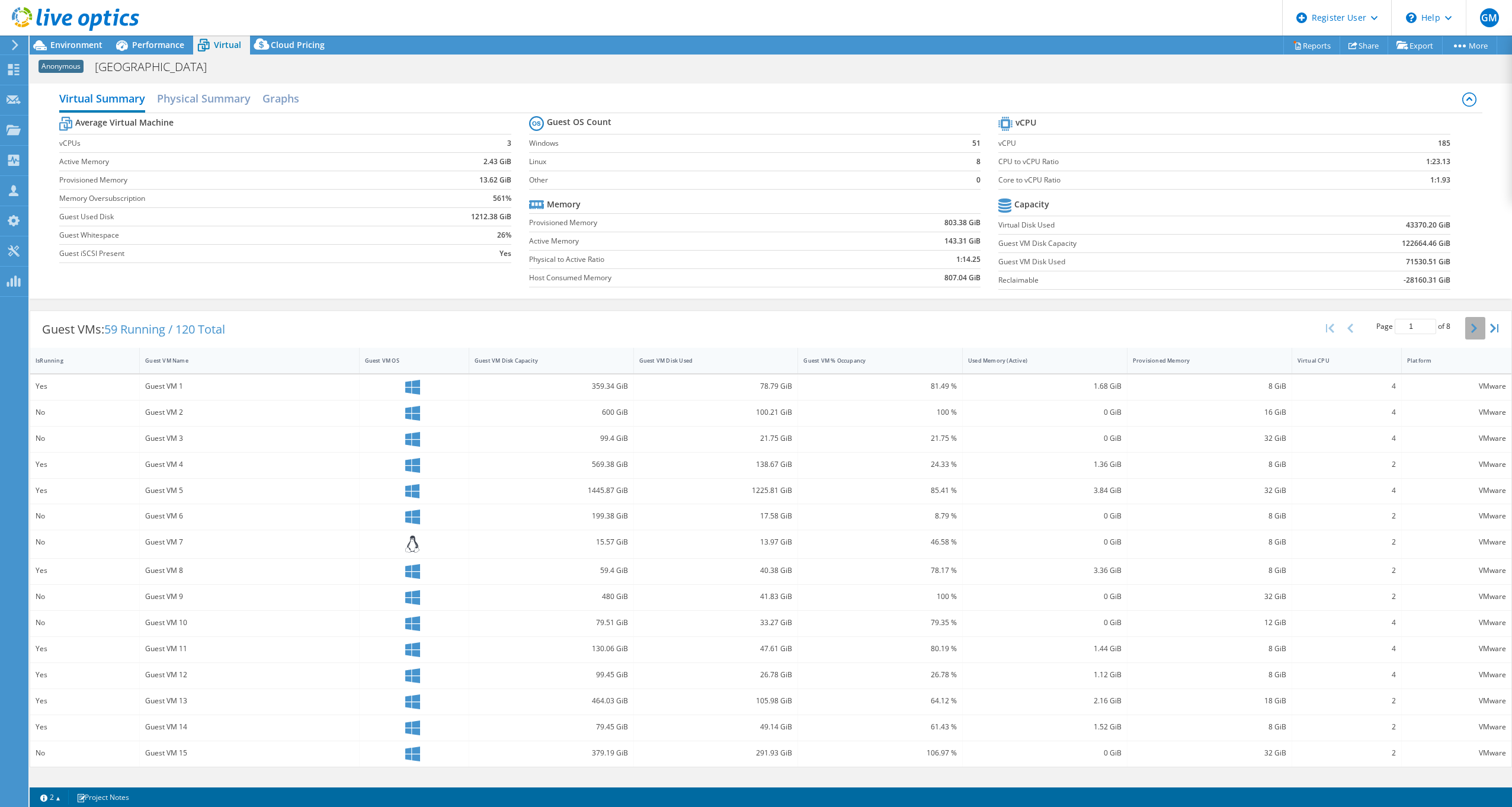
click at [1479, 331] on button "button" at bounding box center [1475, 328] width 20 height 23
click at [1485, 331] on button "button" at bounding box center [1495, 328] width 20 height 23
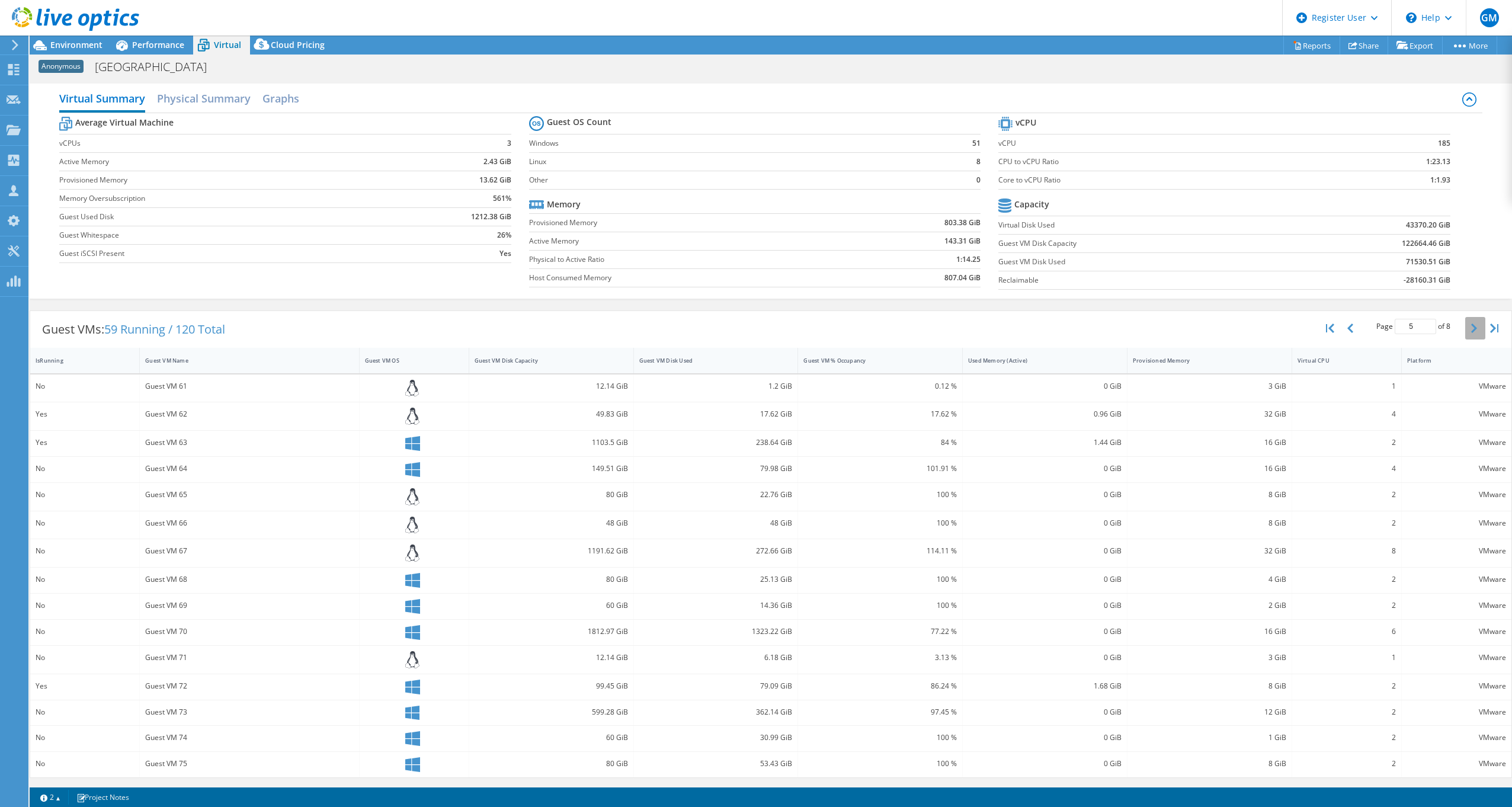
type input "8"
click at [188, 99] on h2 "Physical Summary" at bounding box center [204, 100] width 94 height 26
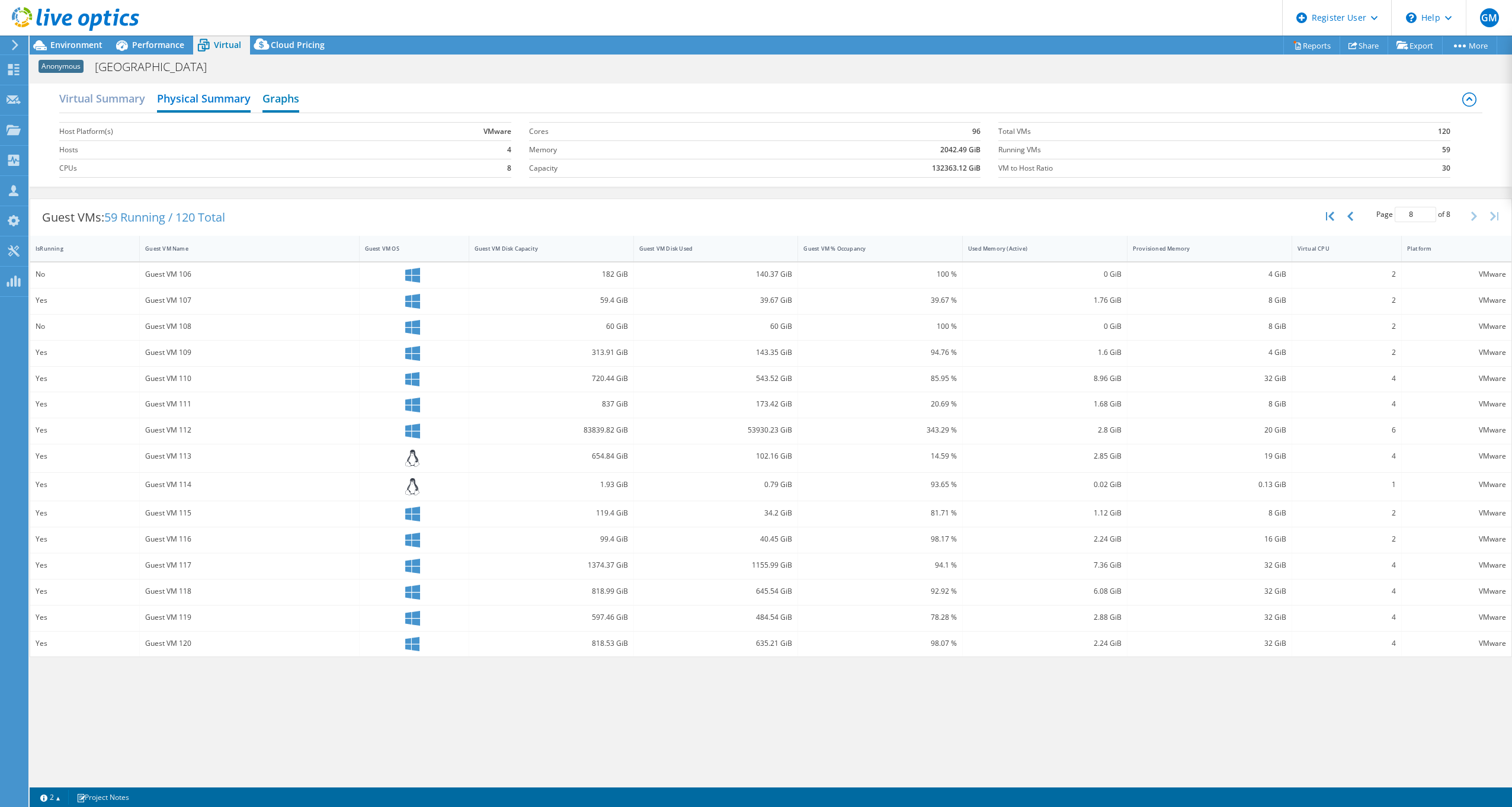
click at [290, 98] on h2 "Graphs" at bounding box center [281, 100] width 36 height 26
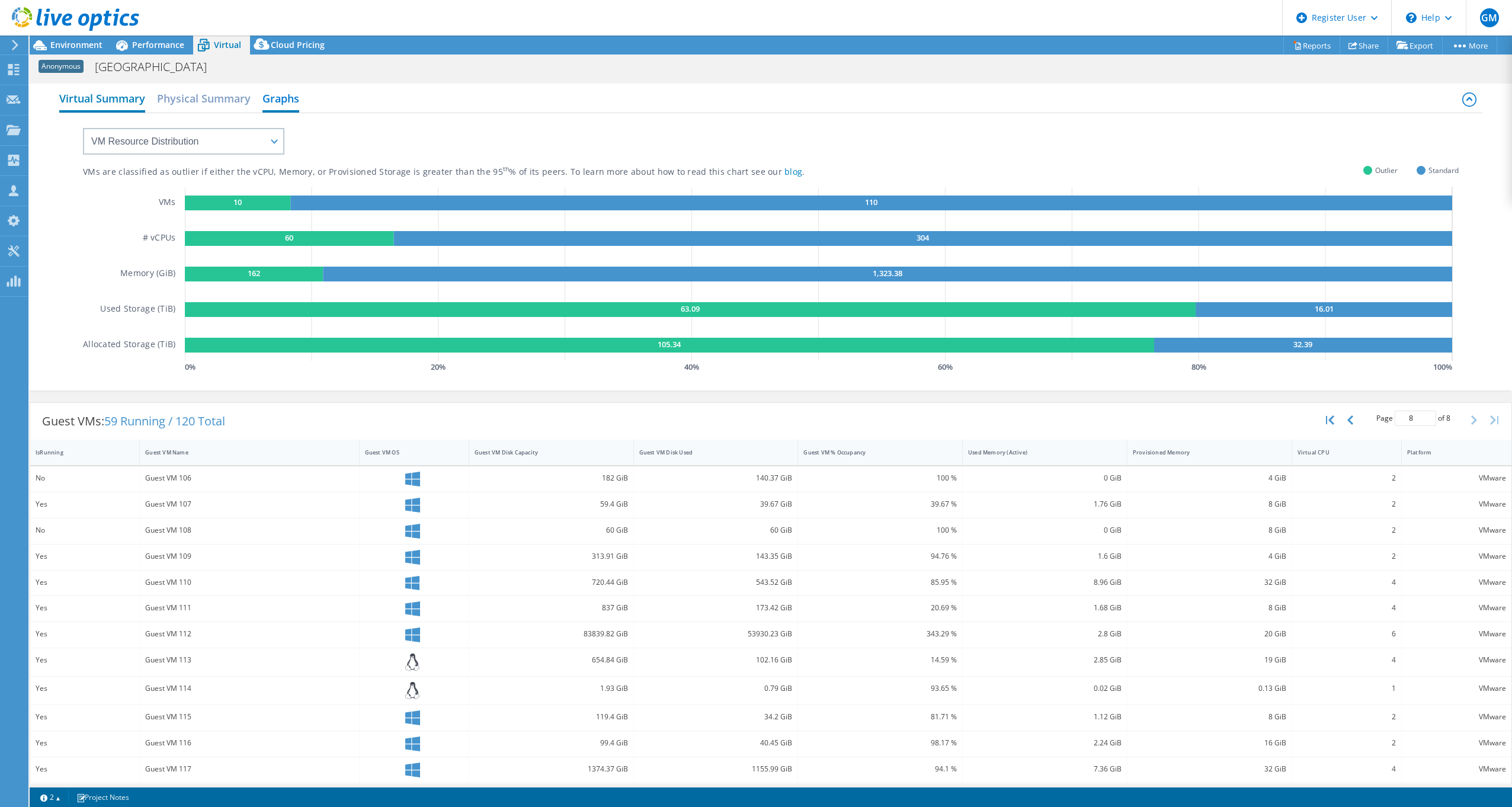
click at [105, 97] on h2 "Virtual Summary" at bounding box center [102, 100] width 86 height 26
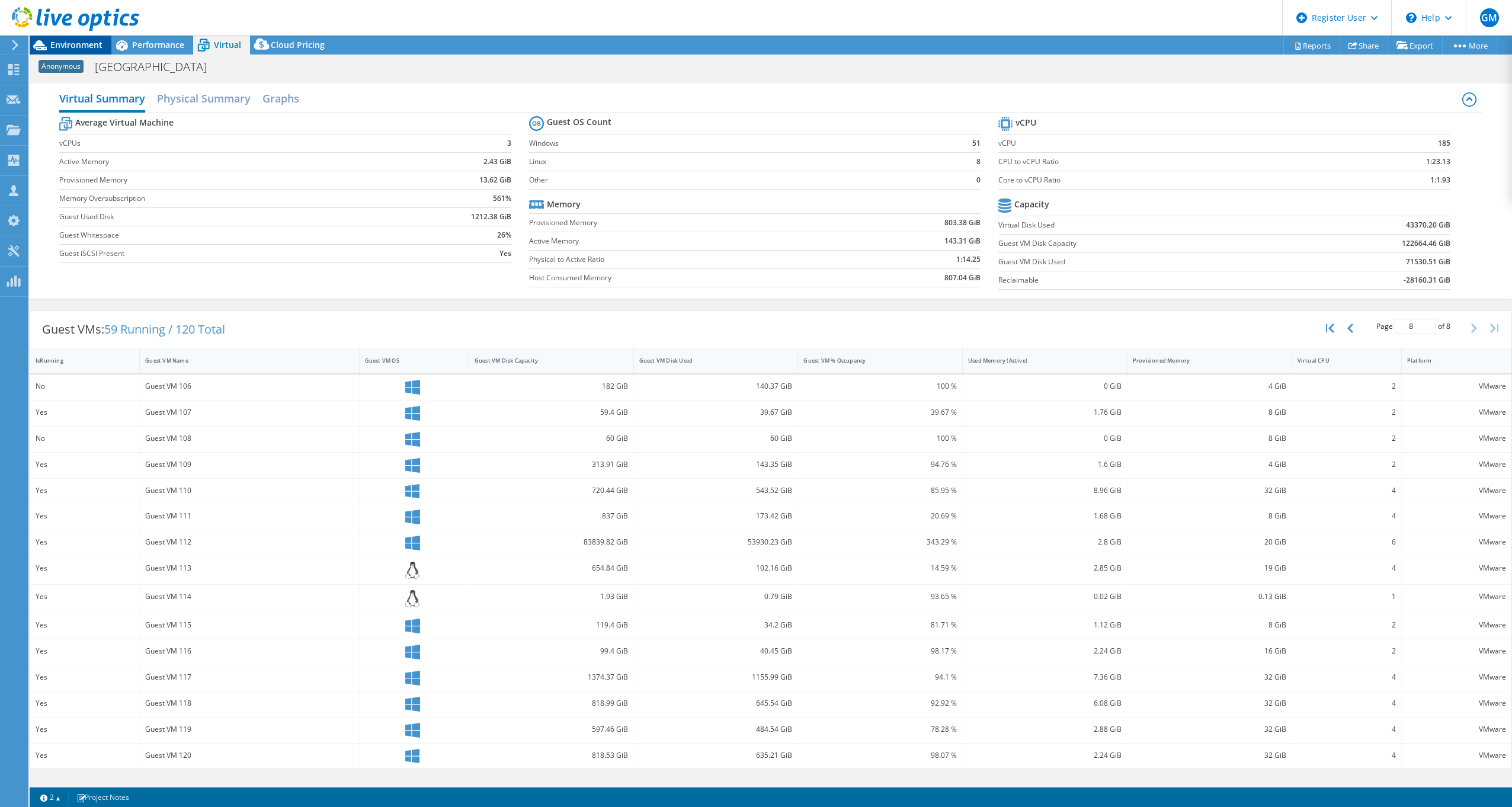
click at [90, 43] on span "Environment" at bounding box center [76, 44] width 52 height 11
